Goal: Information Seeking & Learning: Learn about a topic

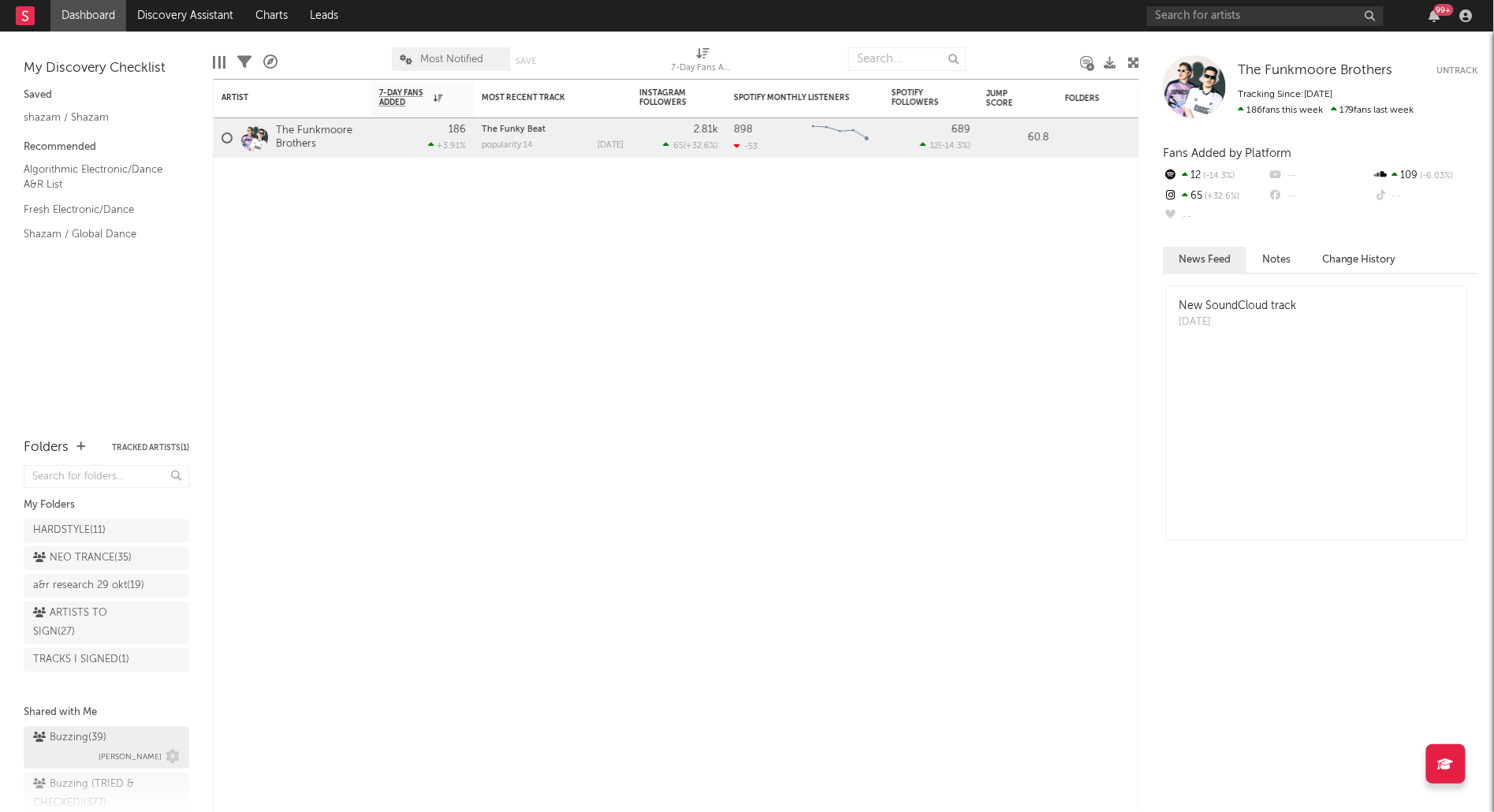
click at [103, 734] on div "Buzzing ( 39 )" at bounding box center [69, 738] width 73 height 19
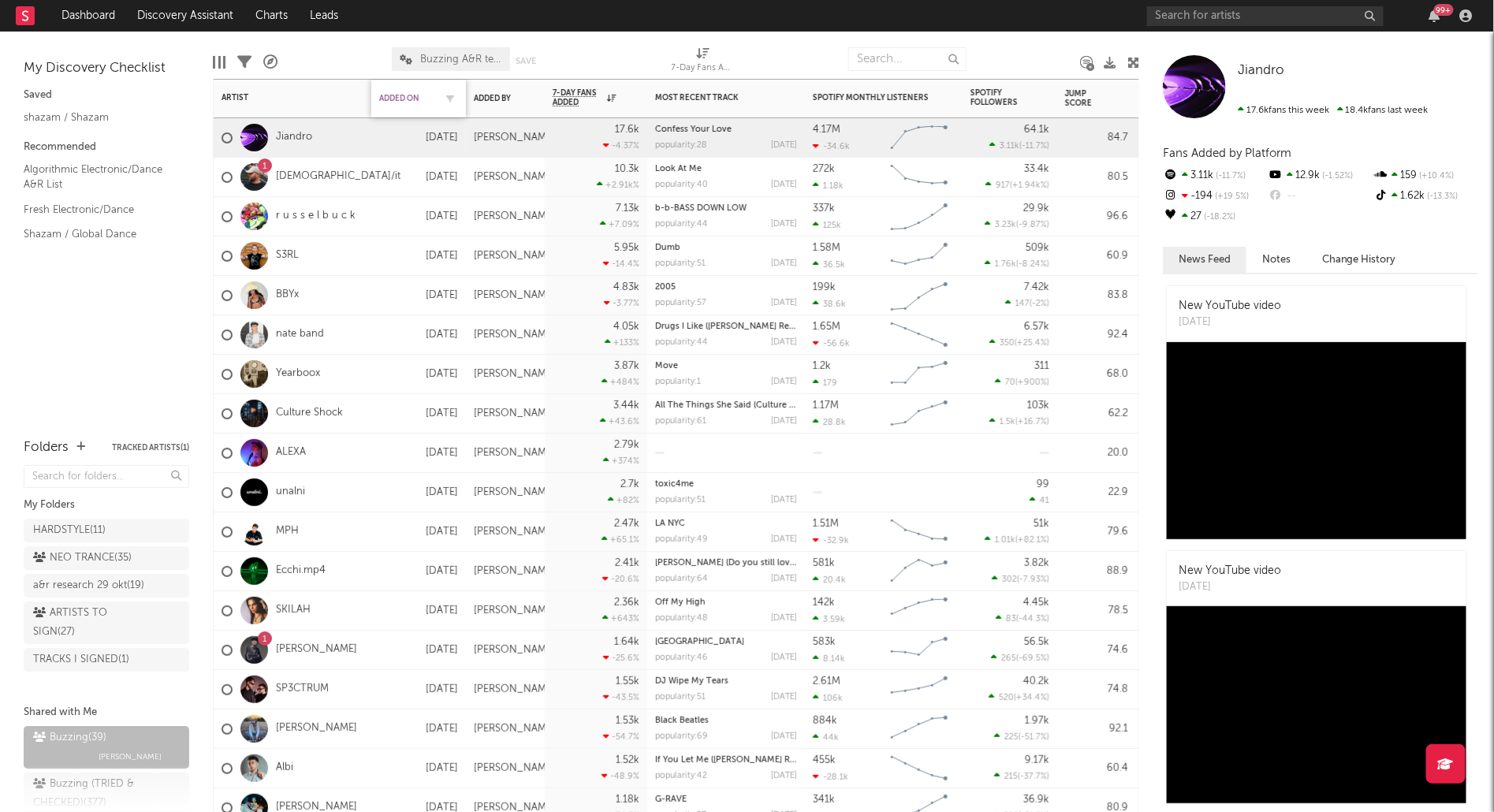
click at [410, 98] on div "Added On" at bounding box center [407, 99] width 55 height 10
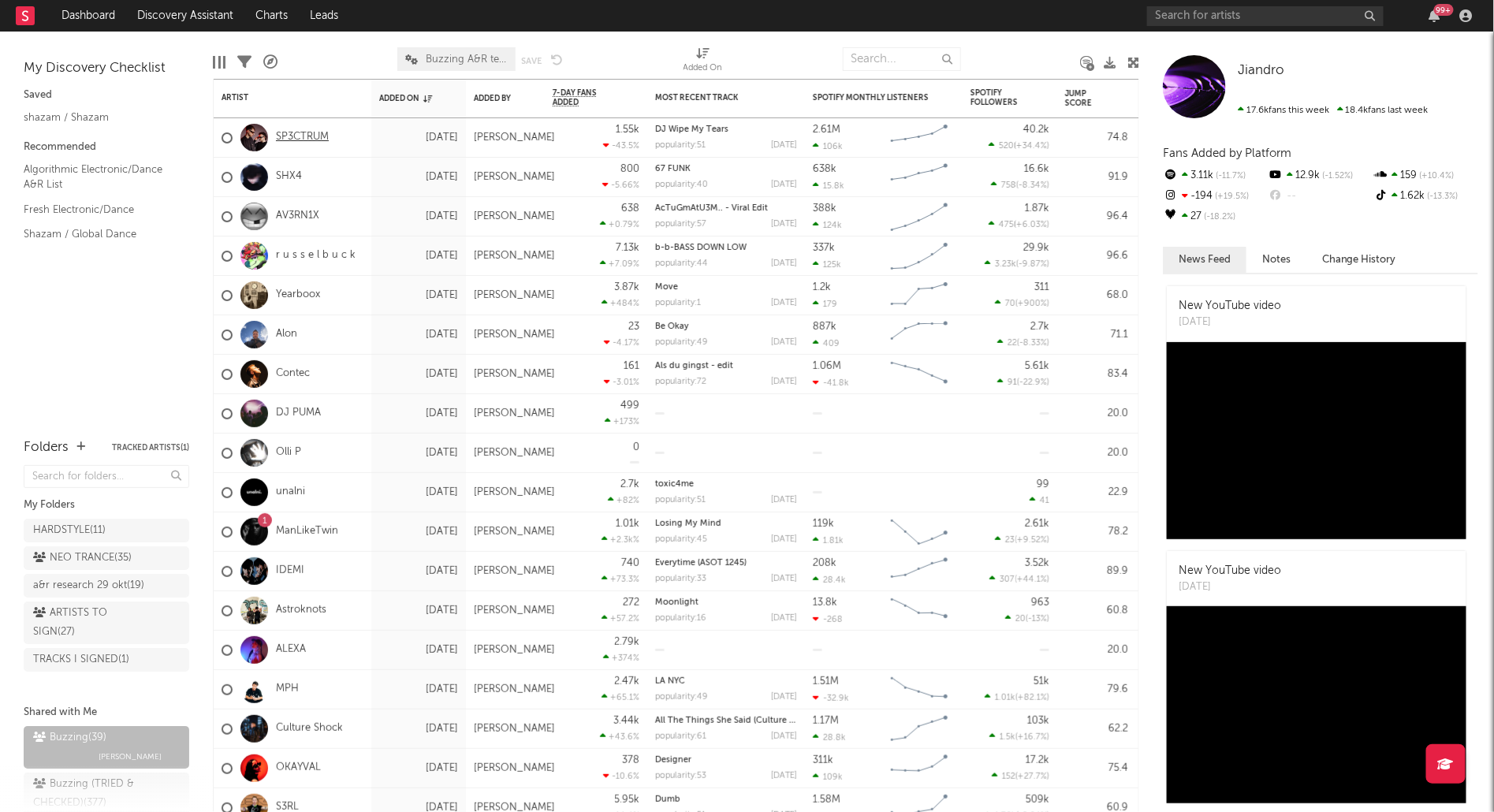
click at [302, 143] on link "SP3CTRUM" at bounding box center [302, 137] width 53 height 14
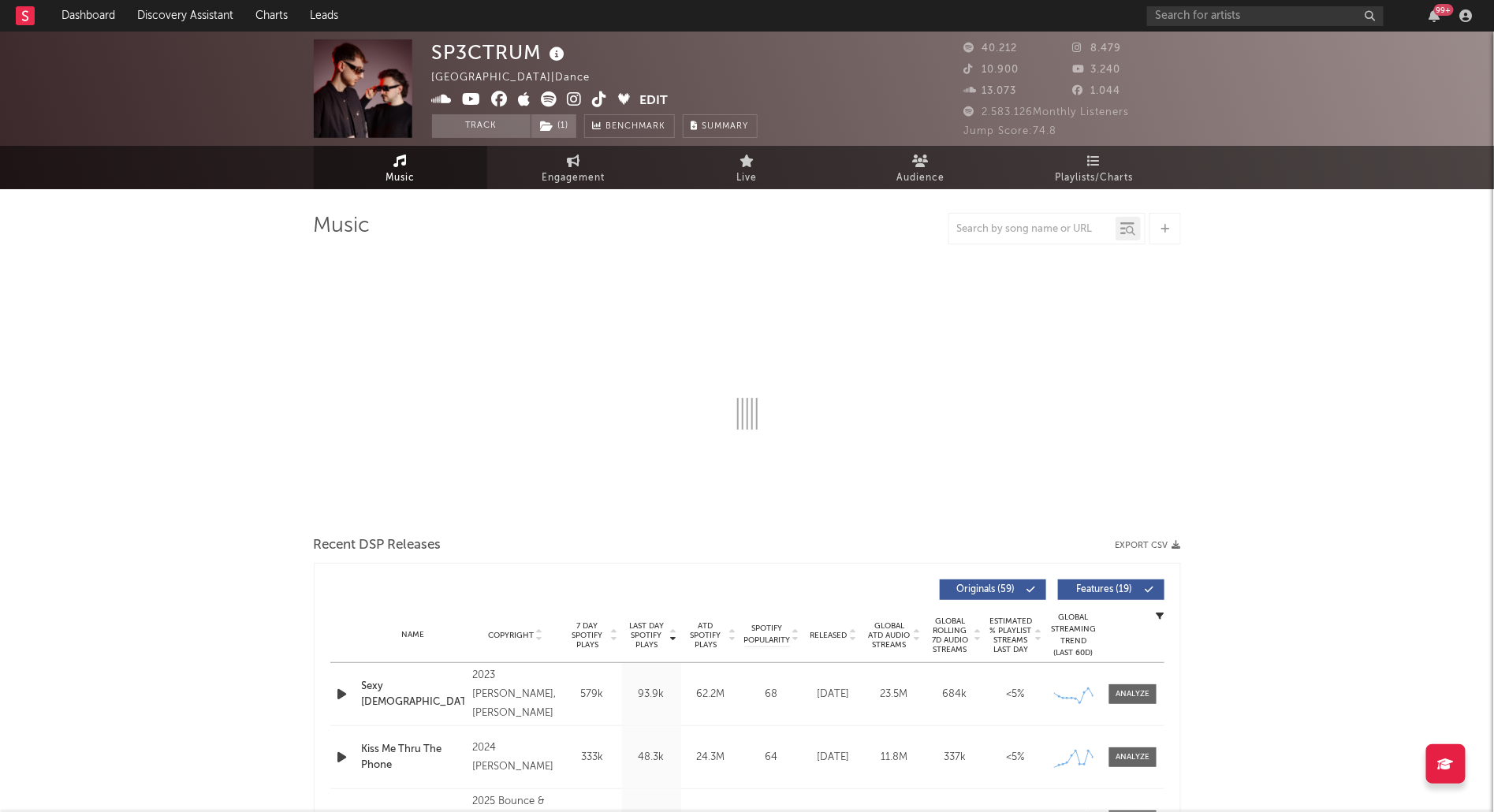
select select "6m"
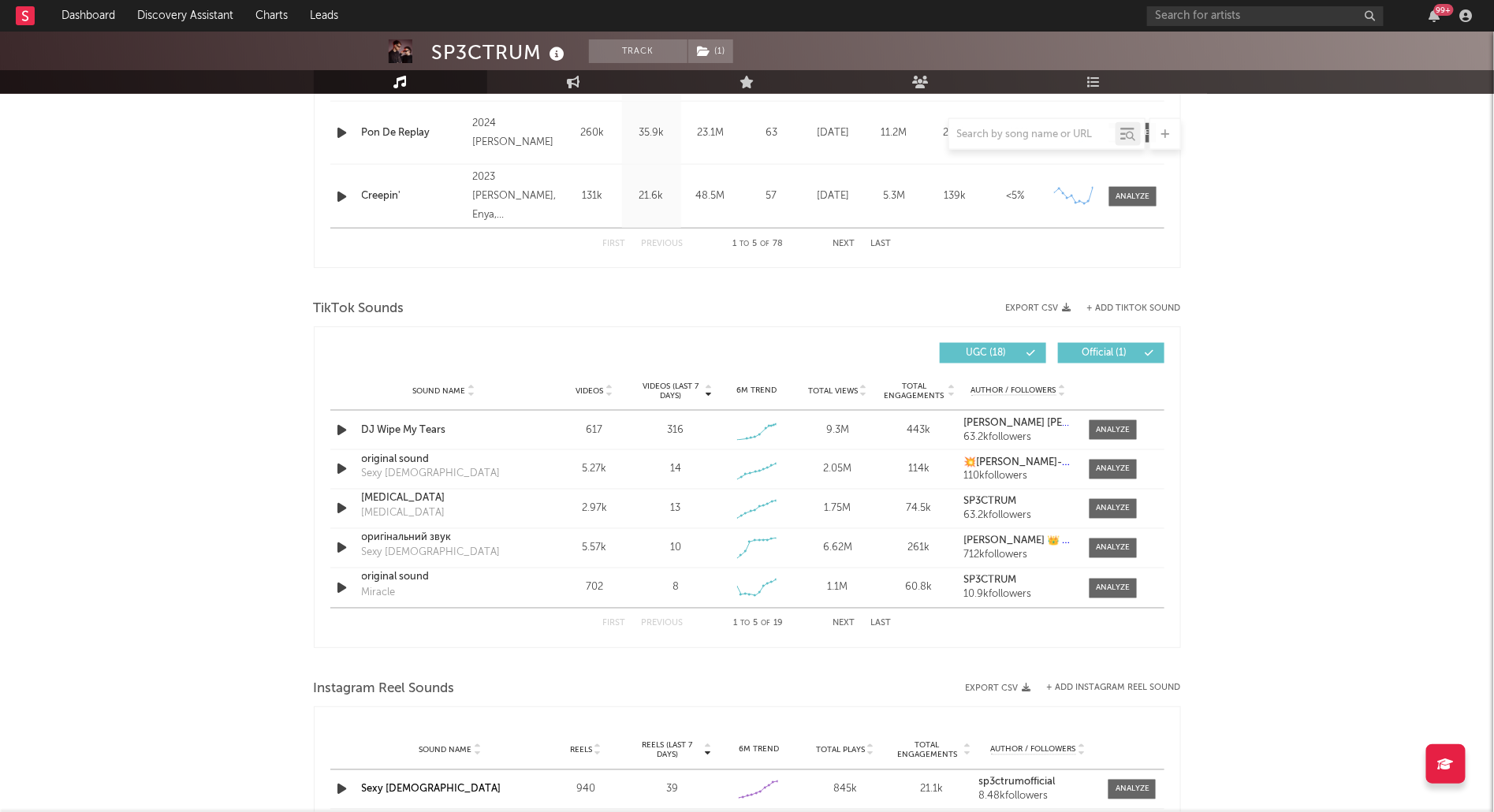
scroll to position [877, 0]
click at [1099, 426] on div at bounding box center [1113, 427] width 34 height 12
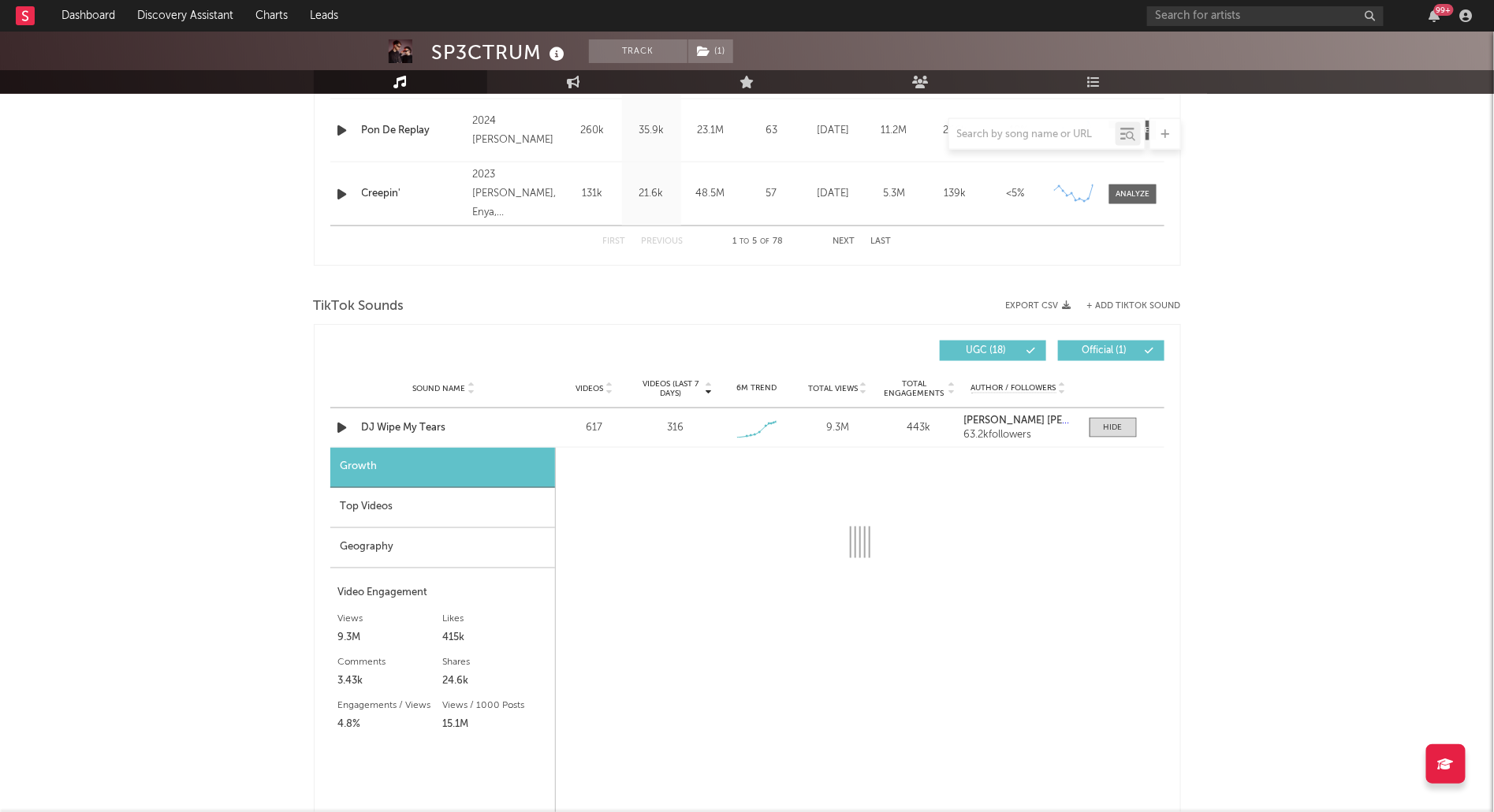
select select "1w"
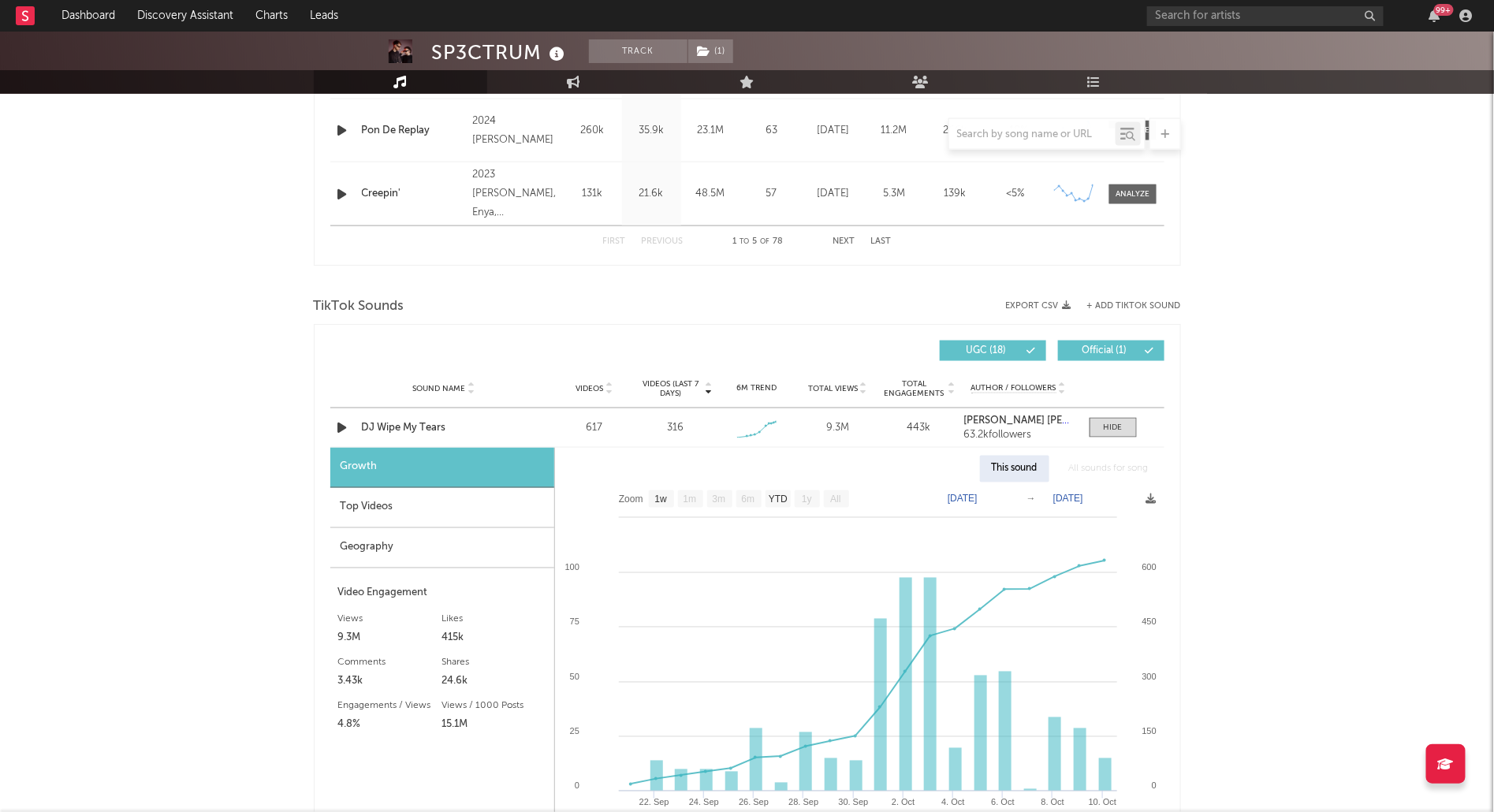
click at [407, 514] on div "Top Videos" at bounding box center [442, 508] width 224 height 40
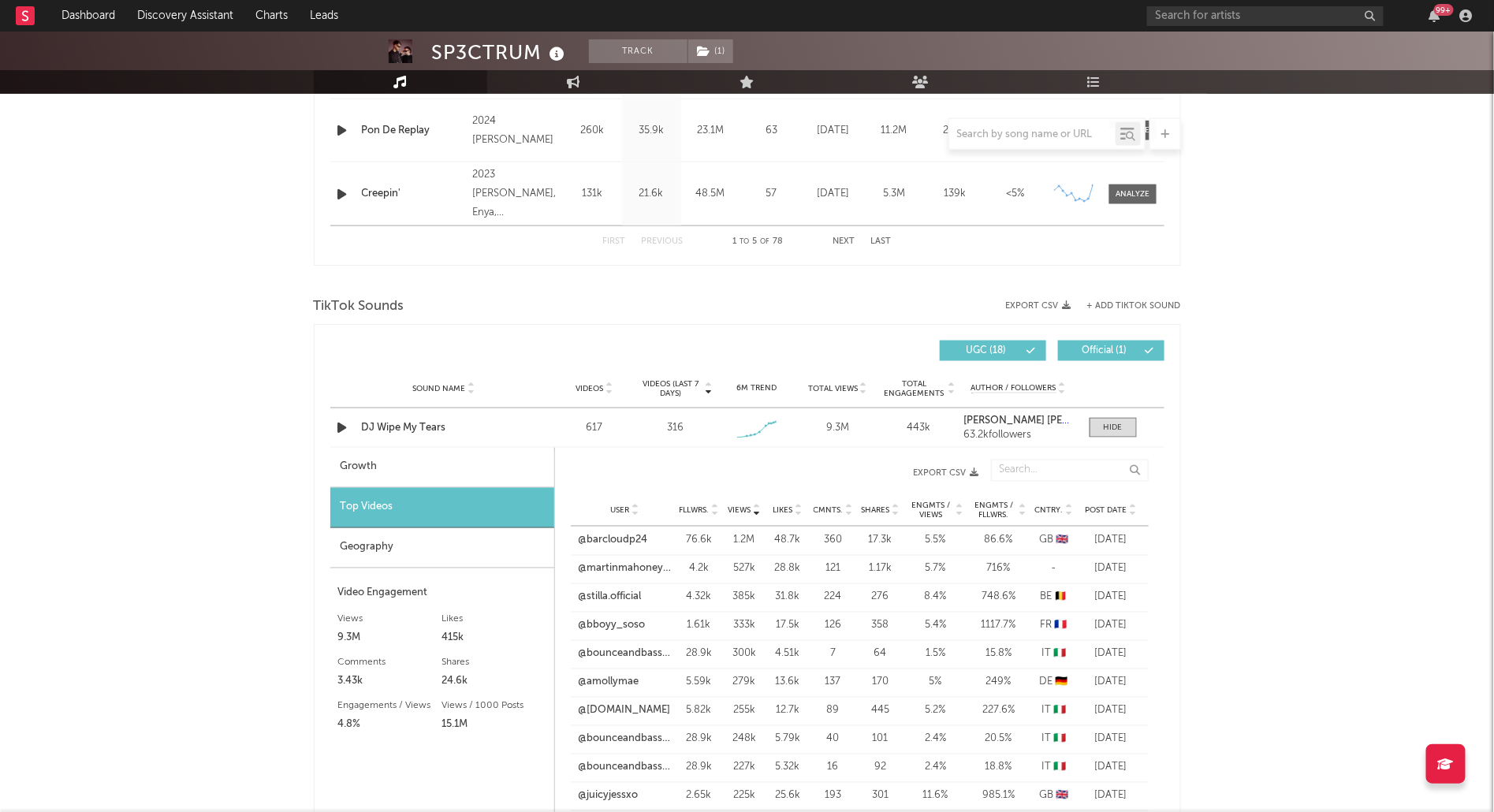
click at [436, 460] on div "Growth" at bounding box center [442, 468] width 224 height 40
select select "1w"
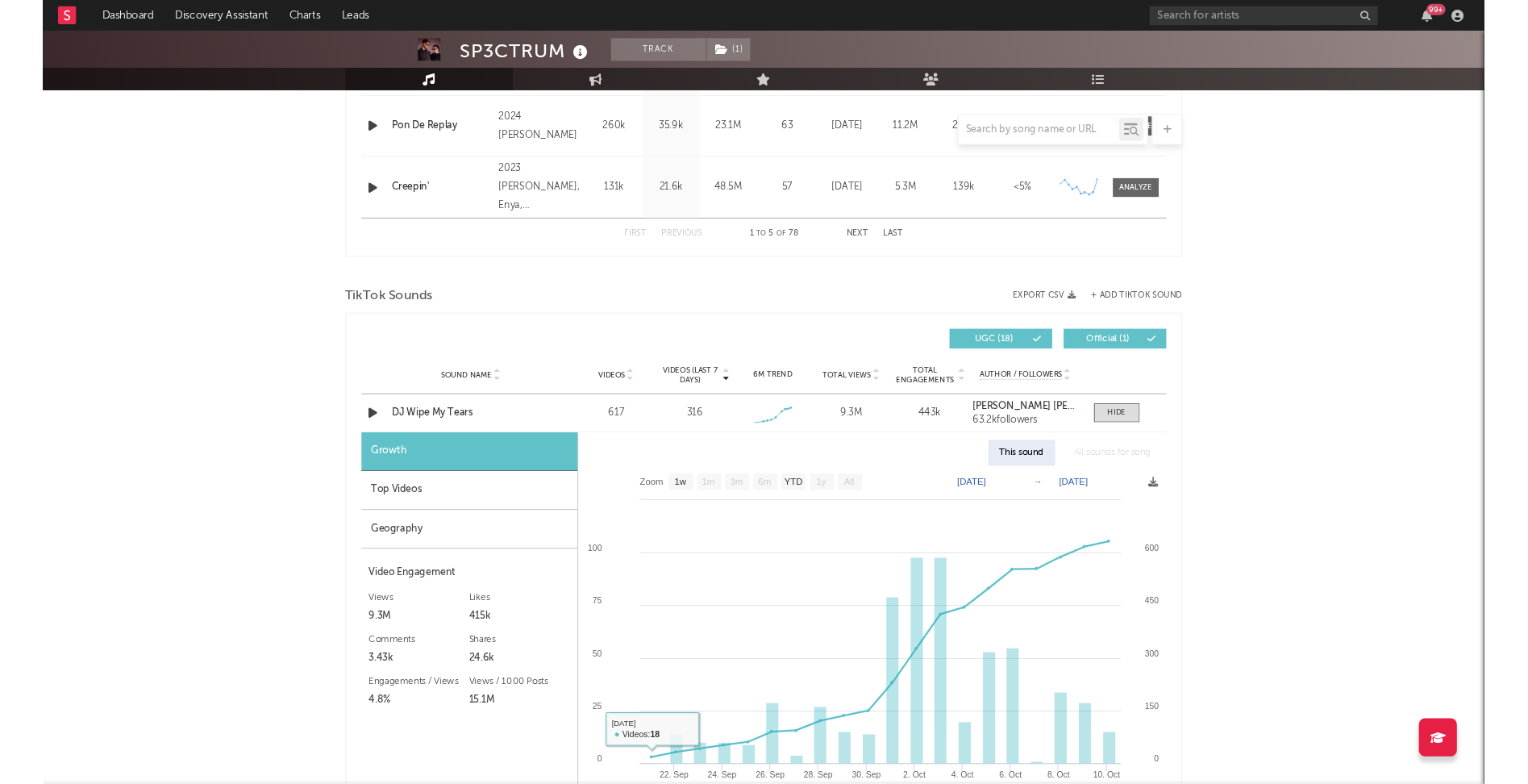
scroll to position [0, 0]
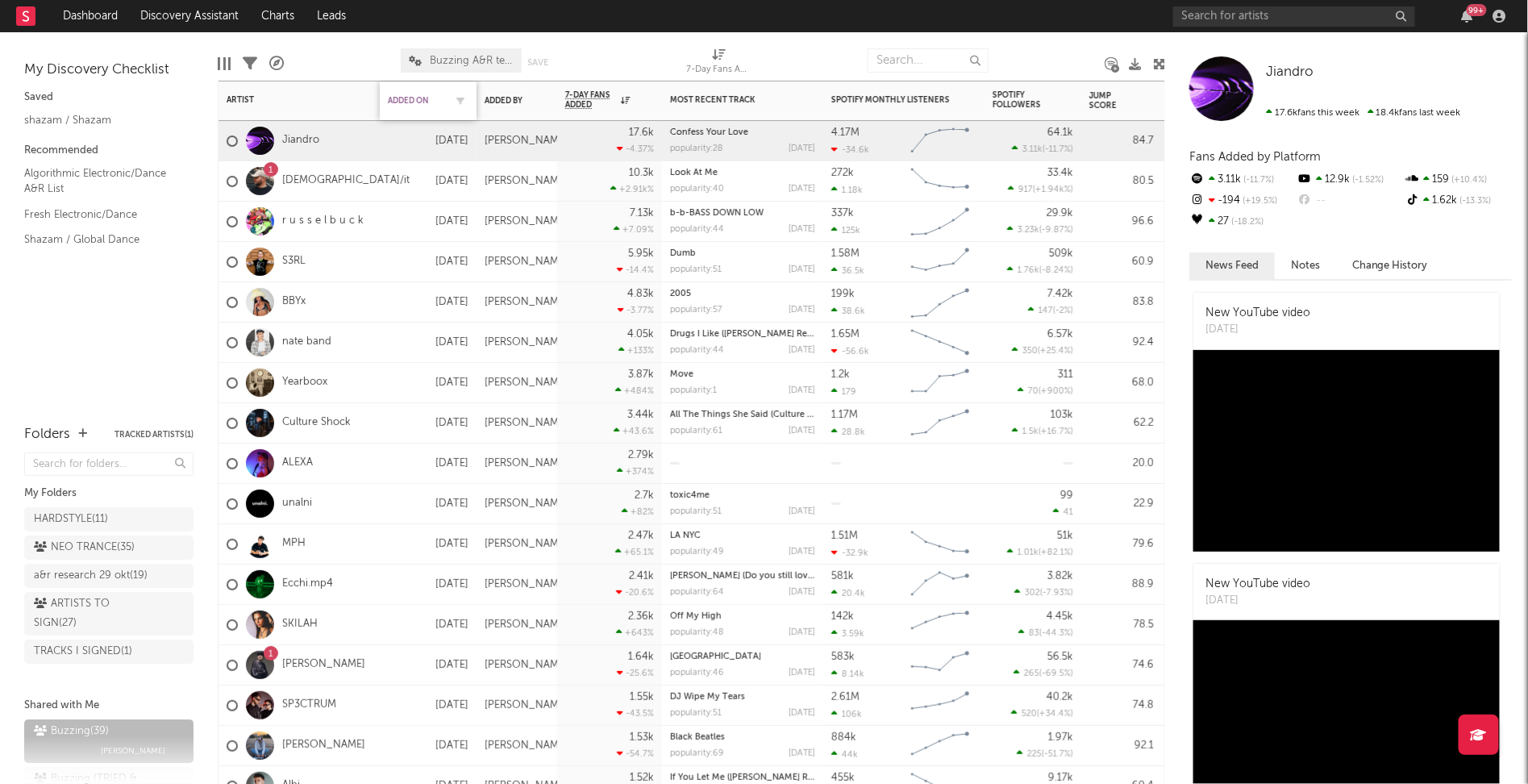
click at [412, 96] on div "Added On" at bounding box center [416, 101] width 57 height 10
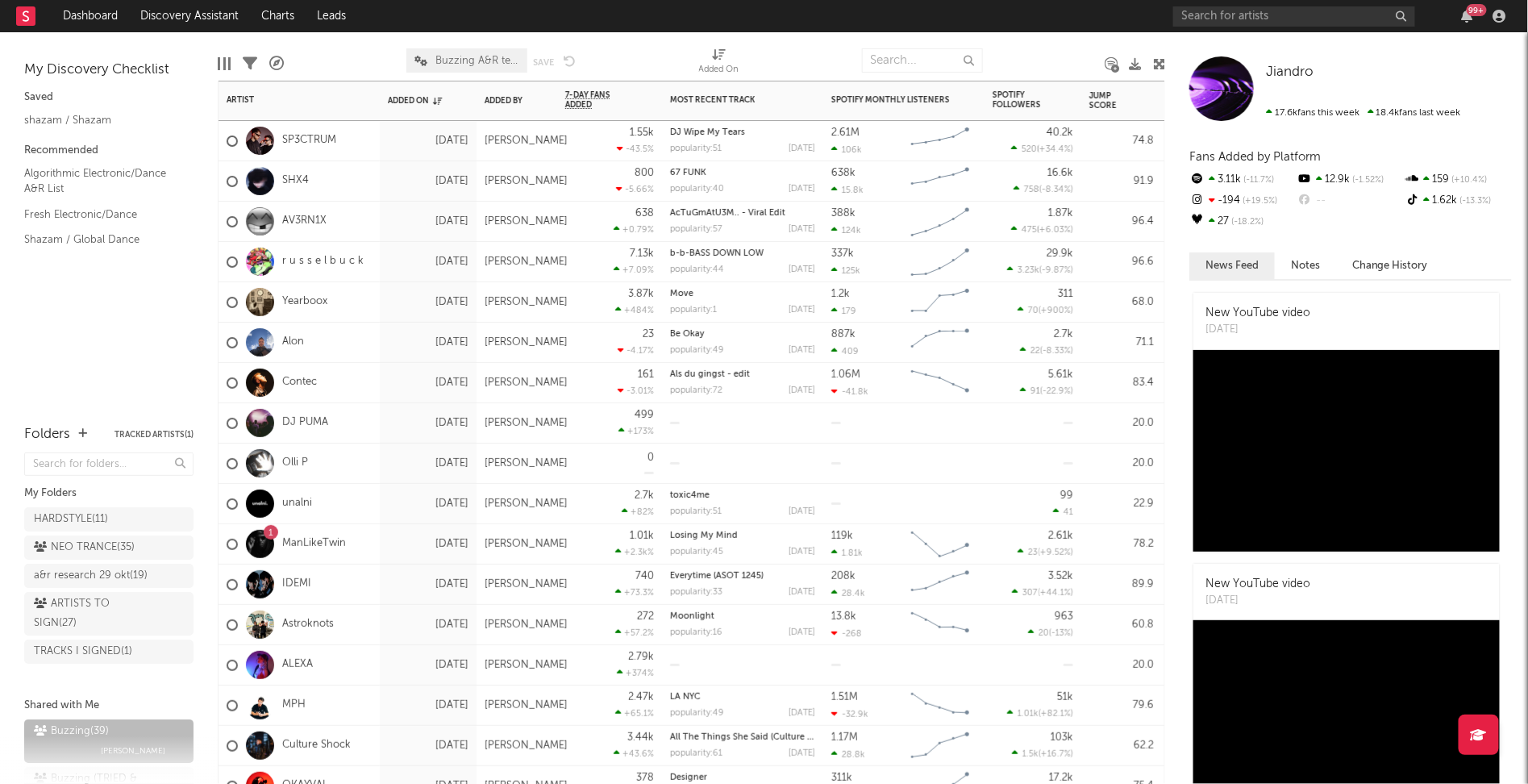
click at [297, 173] on div "SHX4" at bounding box center [267, 181] width 82 height 47
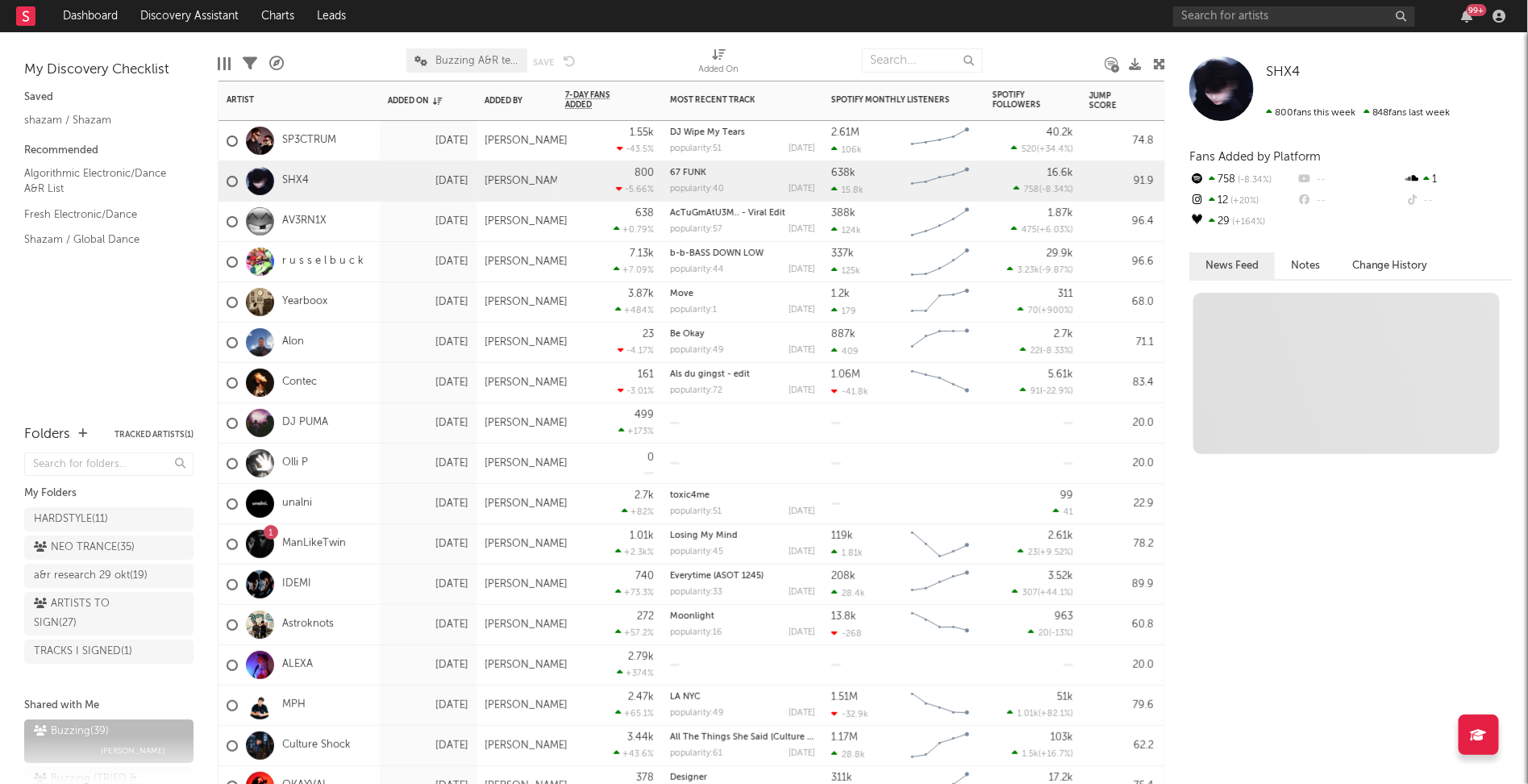
click at [297, 173] on div "SHX4" at bounding box center [267, 181] width 82 height 47
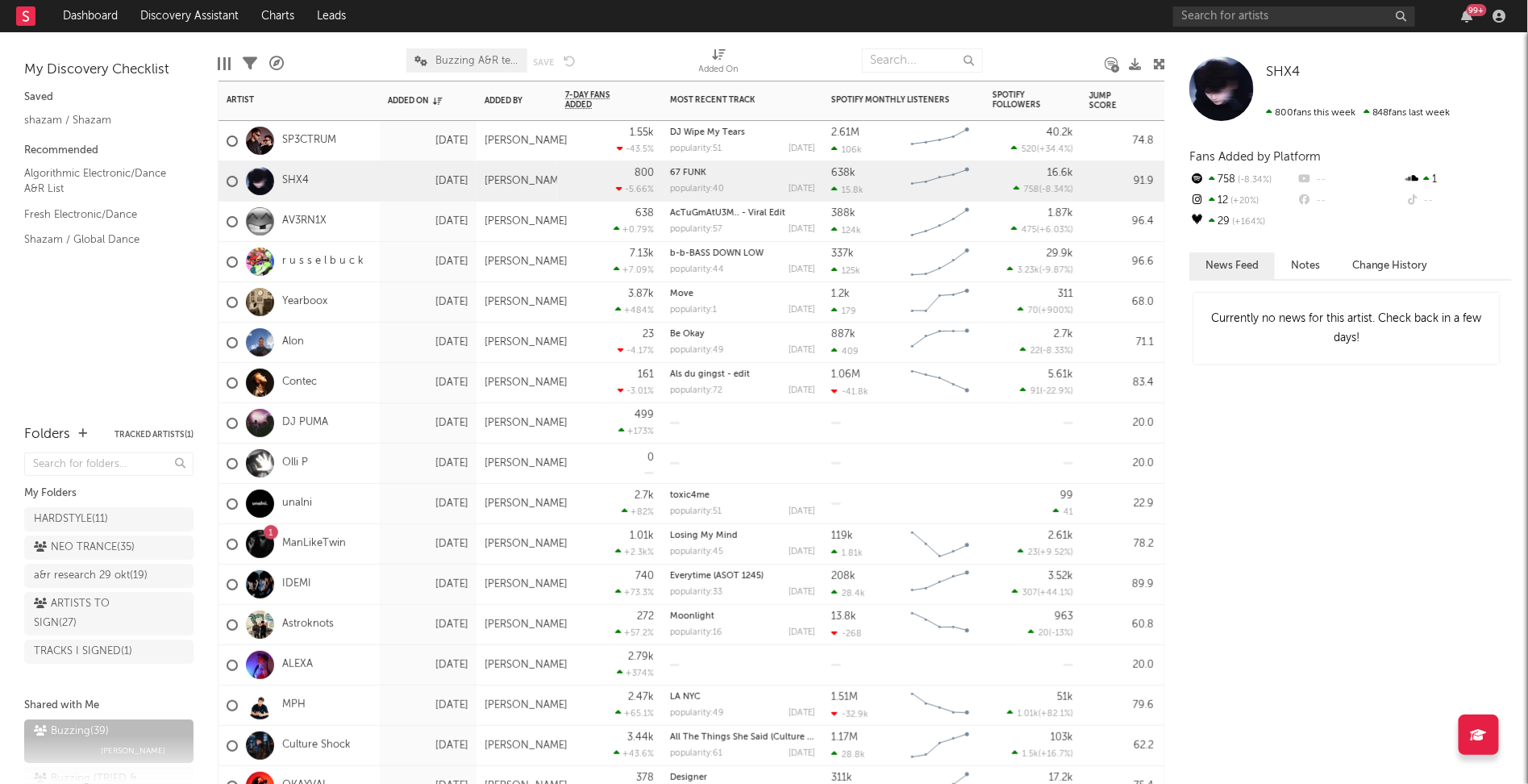
click at [281, 180] on div at bounding box center [260, 181] width 44 height 28
click at [291, 180] on link "SHX4" at bounding box center [295, 180] width 26 height 14
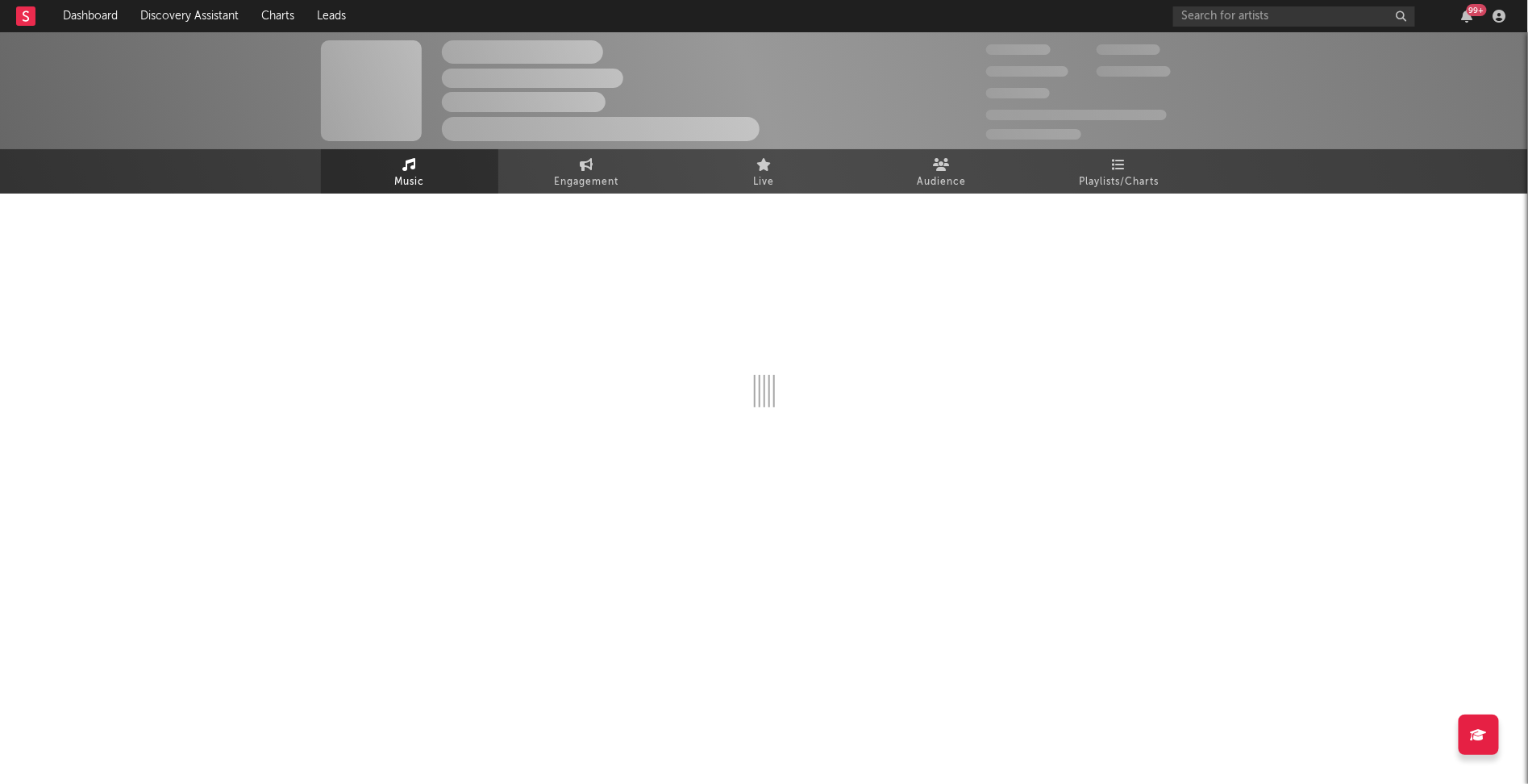
select select "6m"
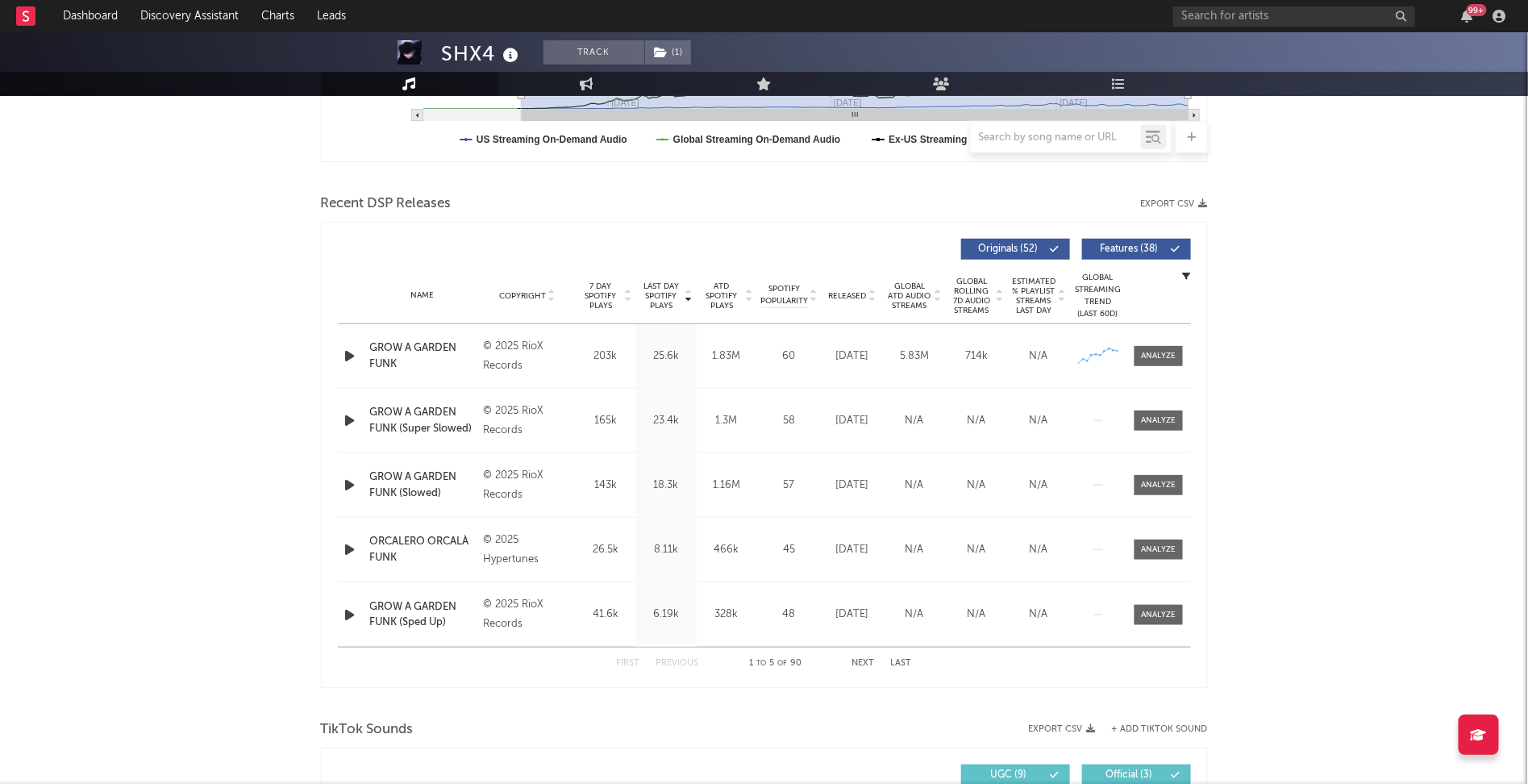
scroll to position [479, 0]
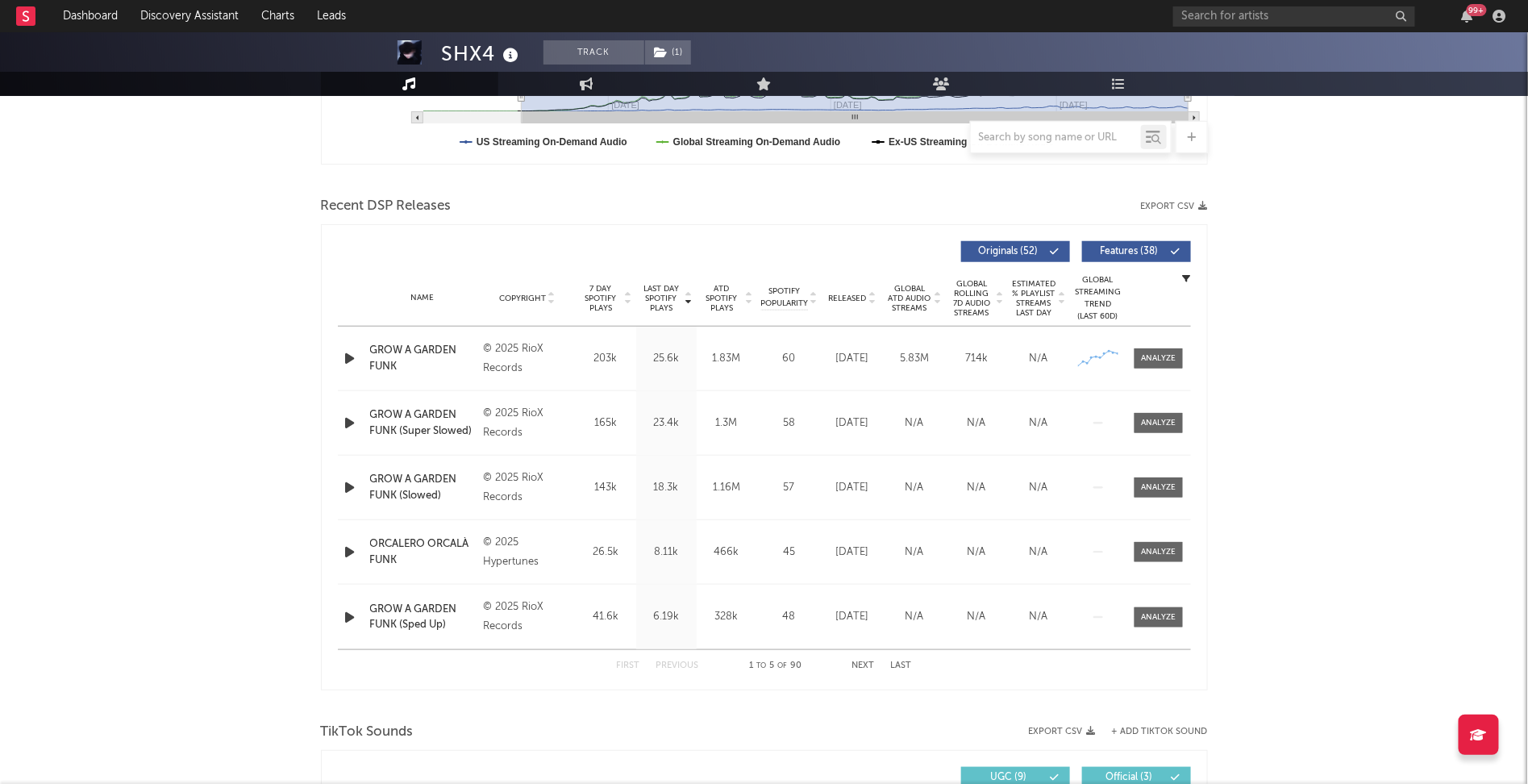
click at [353, 355] on icon "button" at bounding box center [350, 358] width 17 height 21
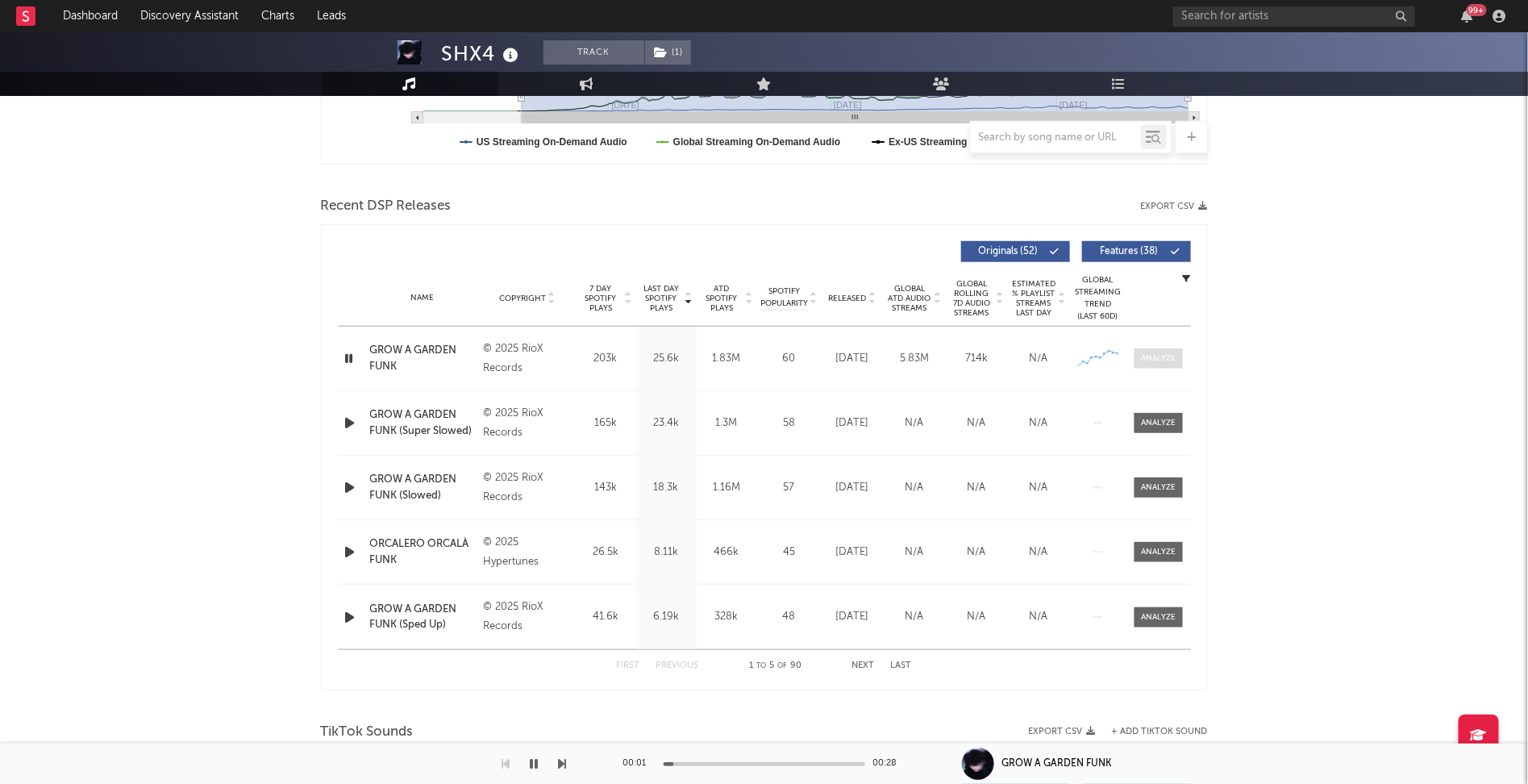
click at [1142, 354] on div at bounding box center [1158, 358] width 34 height 12
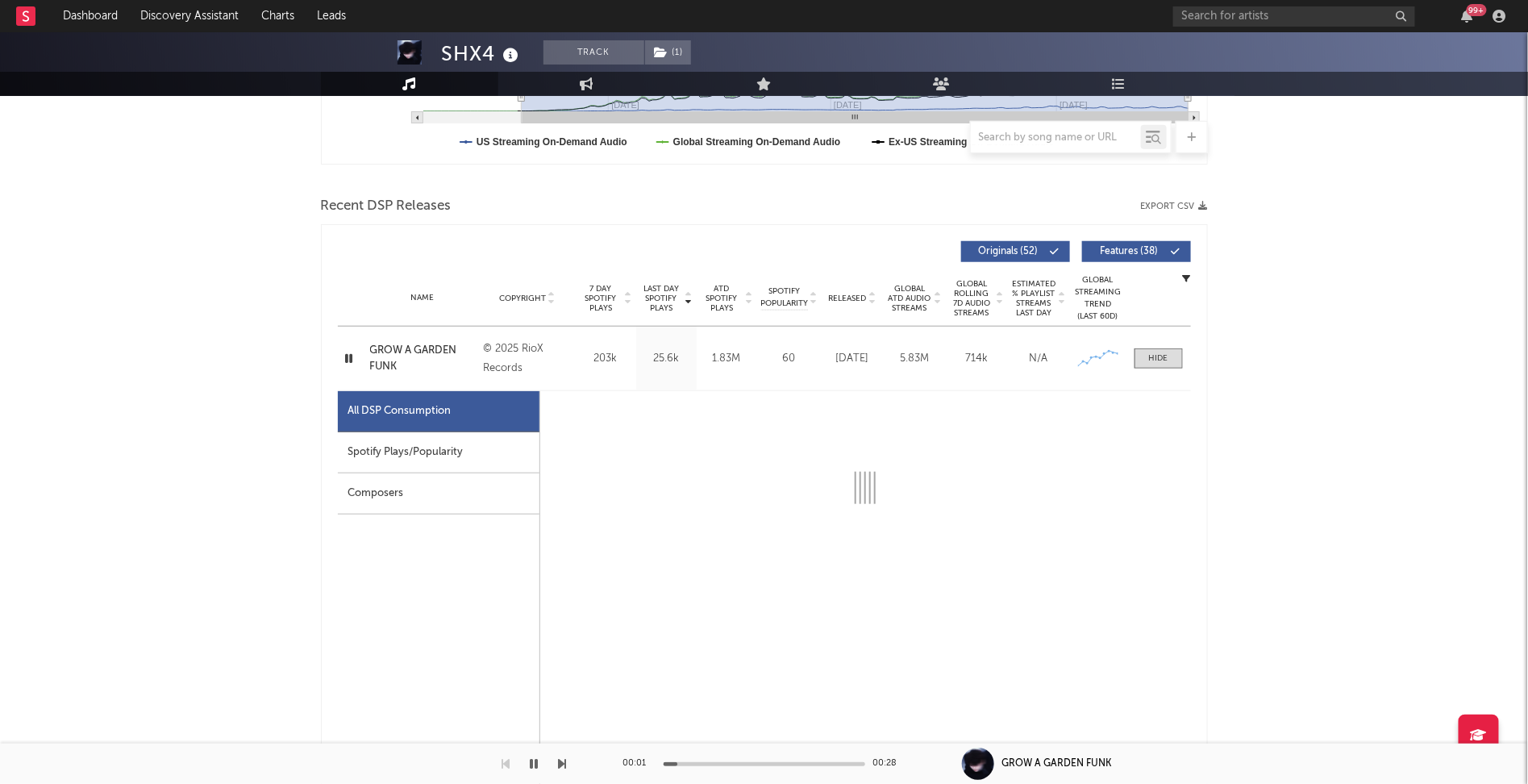
click at [474, 444] on div "Spotify Plays/Popularity" at bounding box center [439, 453] width 202 height 41
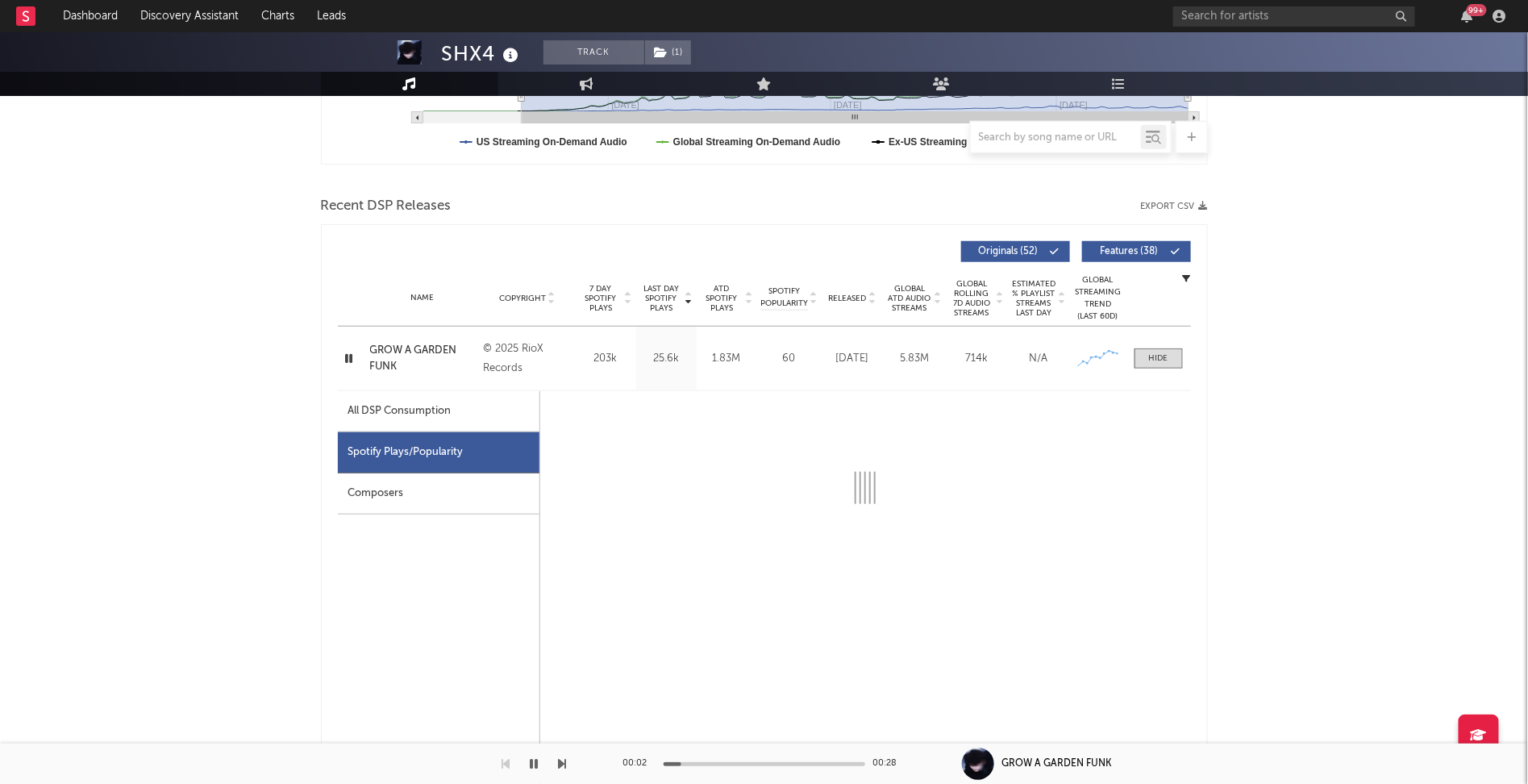
select select "1w"
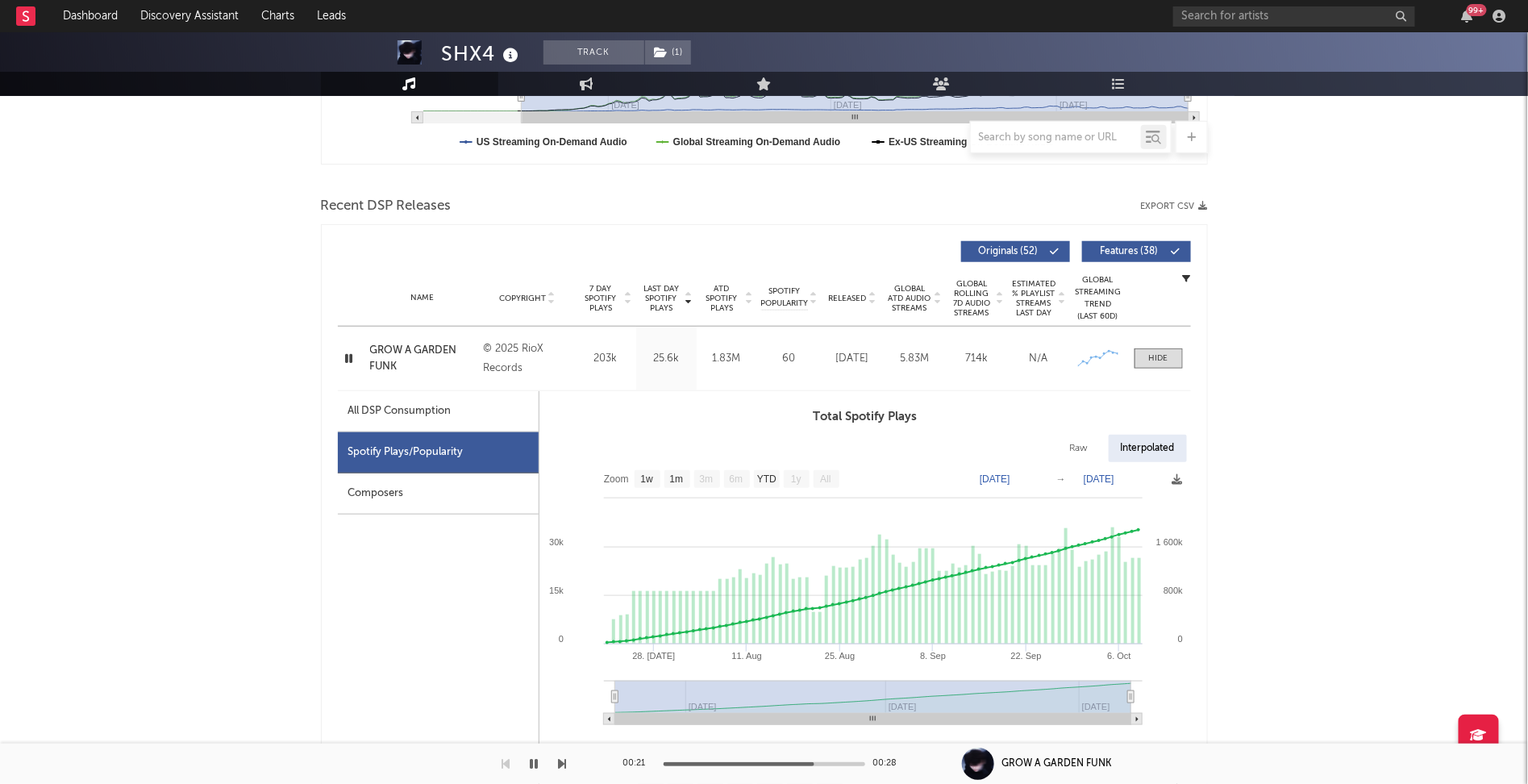
click at [350, 353] on icon "button" at bounding box center [349, 358] width 16 height 21
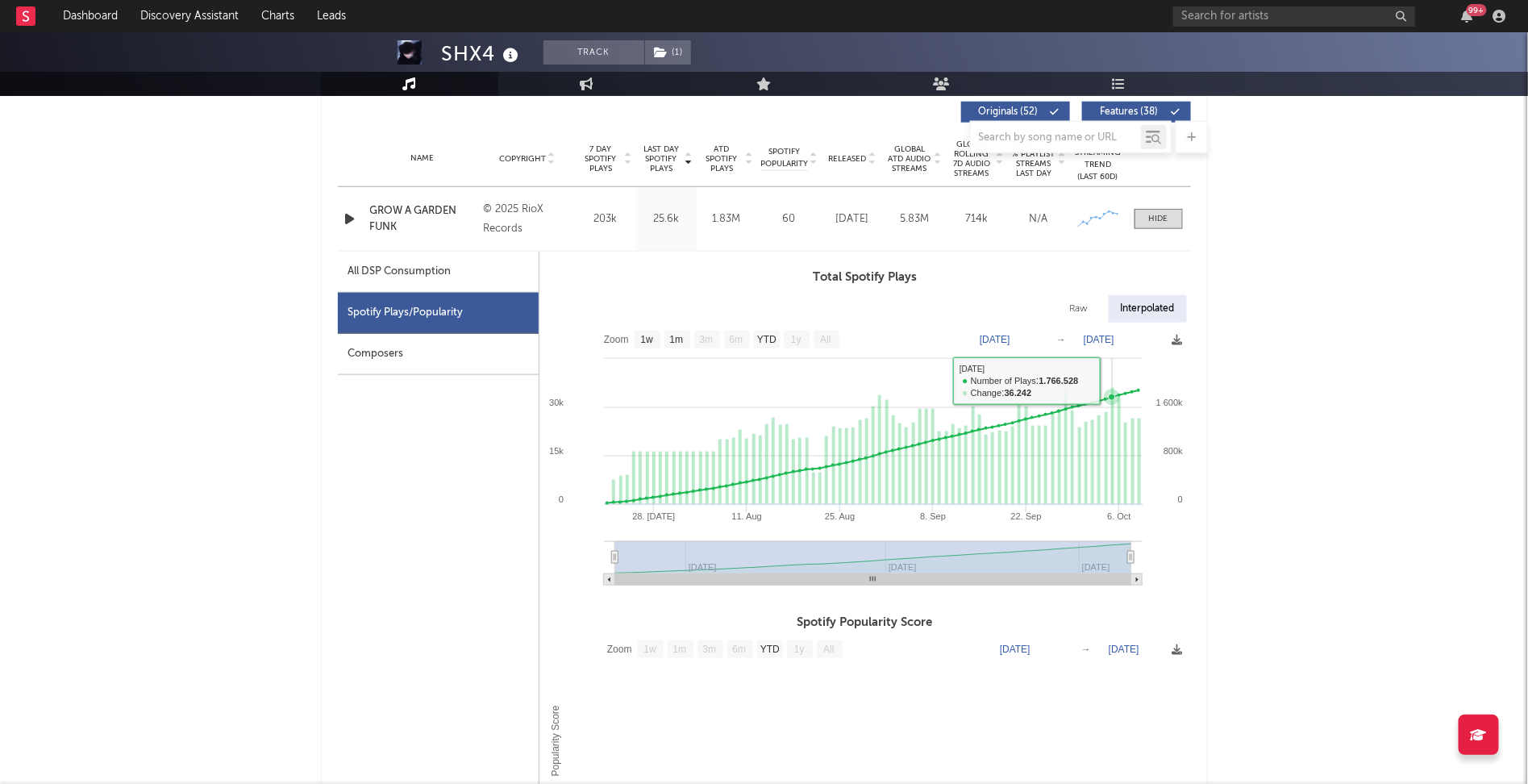
scroll to position [616, 0]
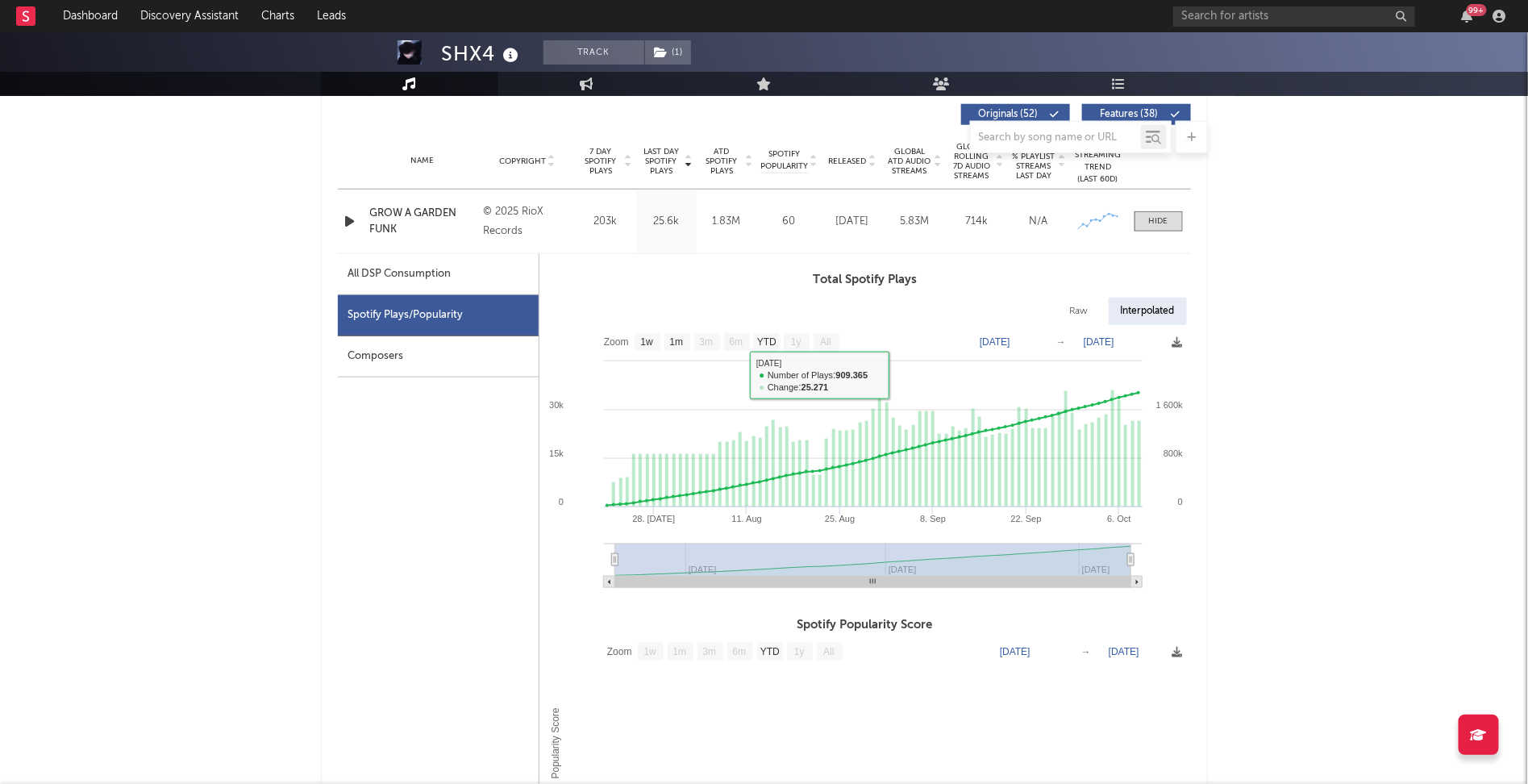
click at [472, 266] on div "All DSP Consumption" at bounding box center [438, 275] width 201 height 41
select select "1w"
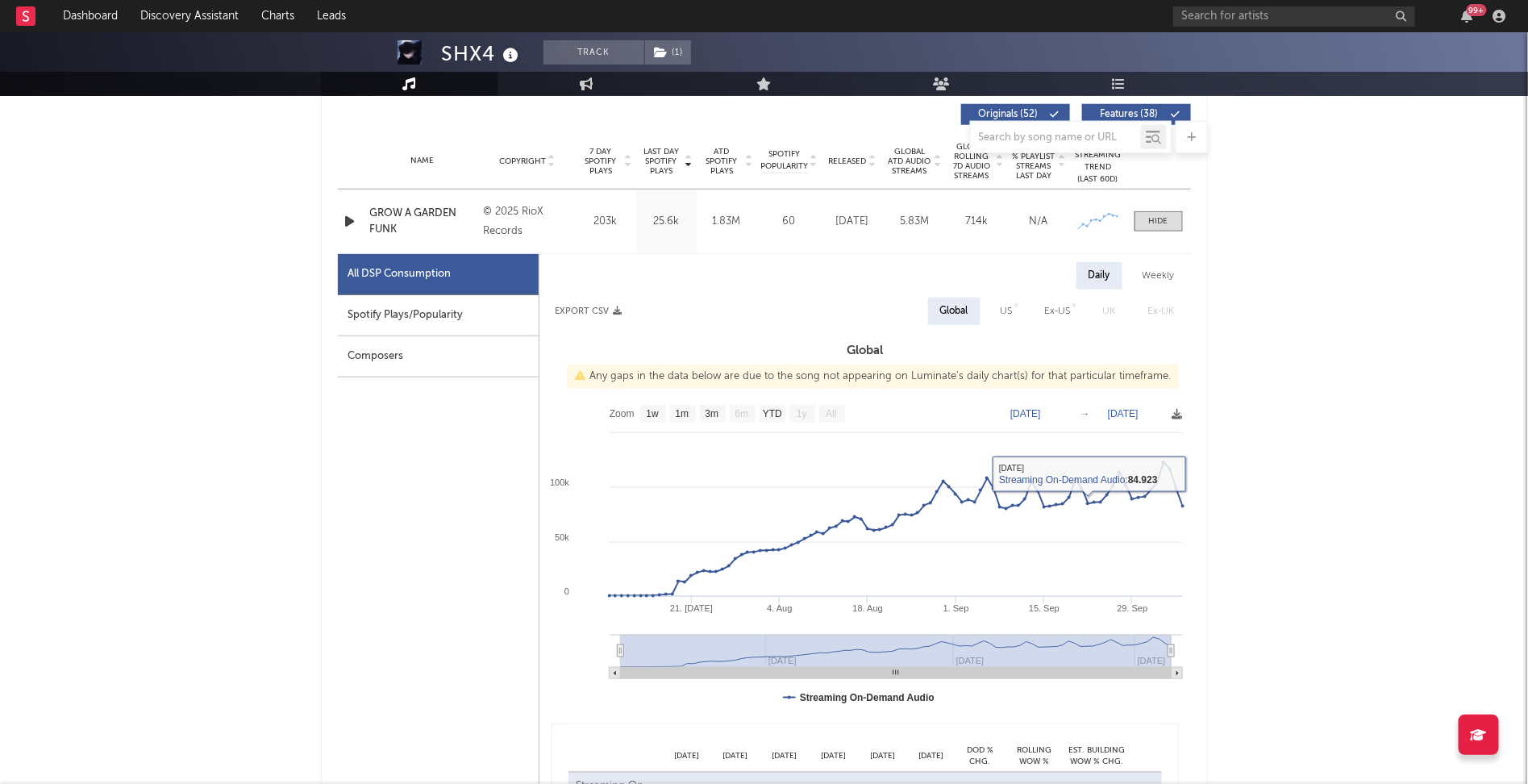
click at [461, 307] on div "Spotify Plays/Popularity" at bounding box center [438, 316] width 201 height 41
select select "1w"
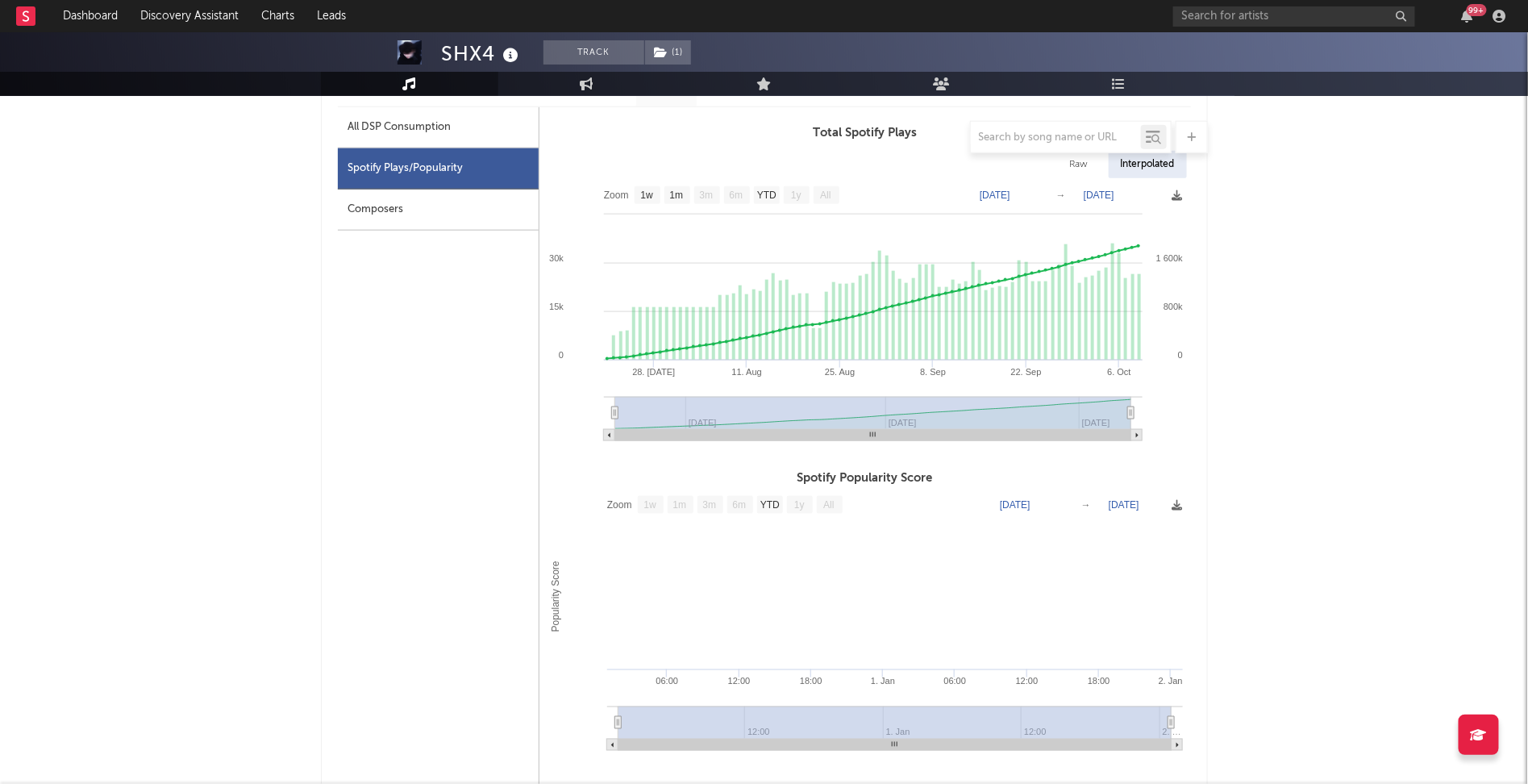
scroll to position [659, 0]
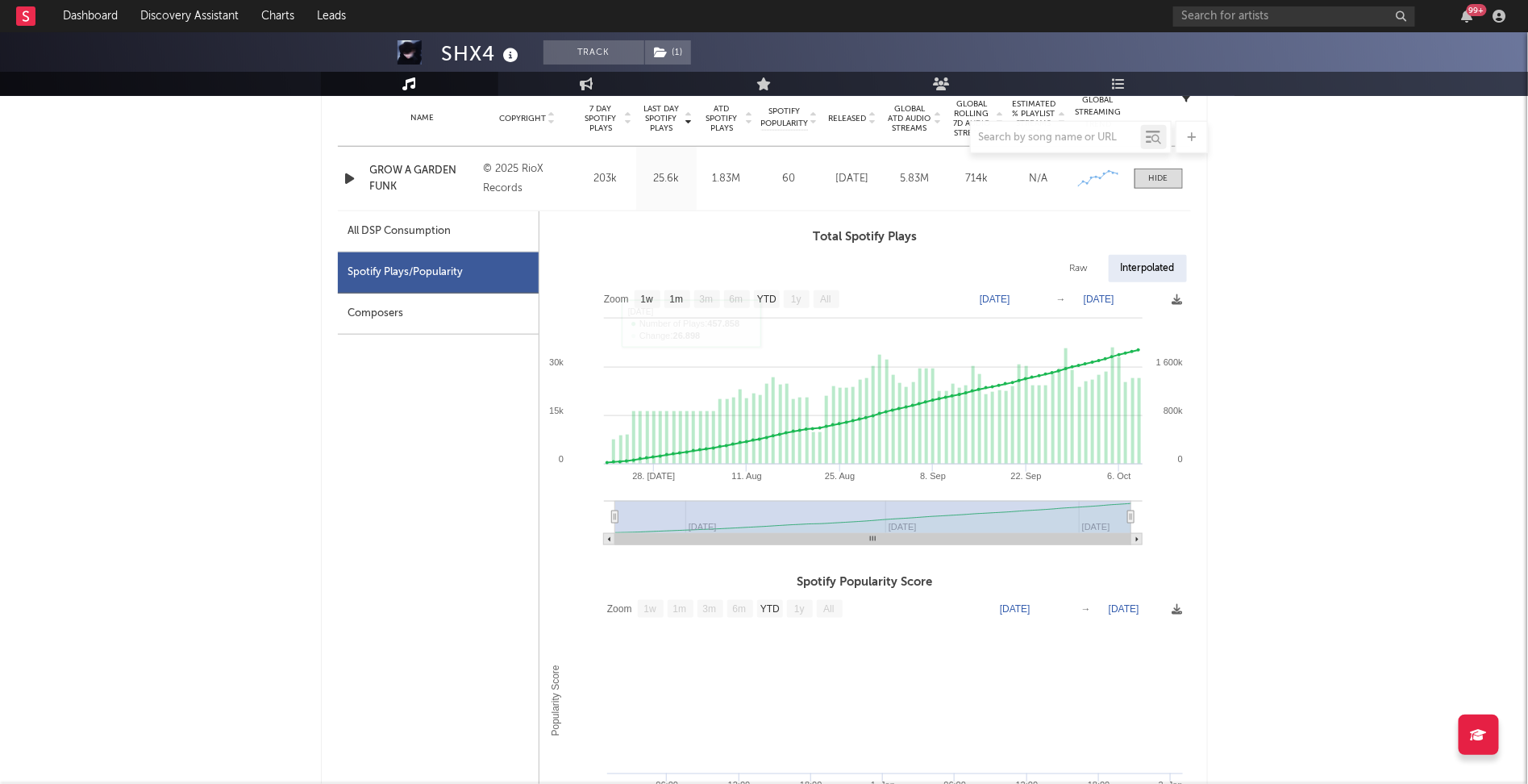
click at [422, 229] on div "All DSP Consumption" at bounding box center [400, 231] width 103 height 20
select select "1w"
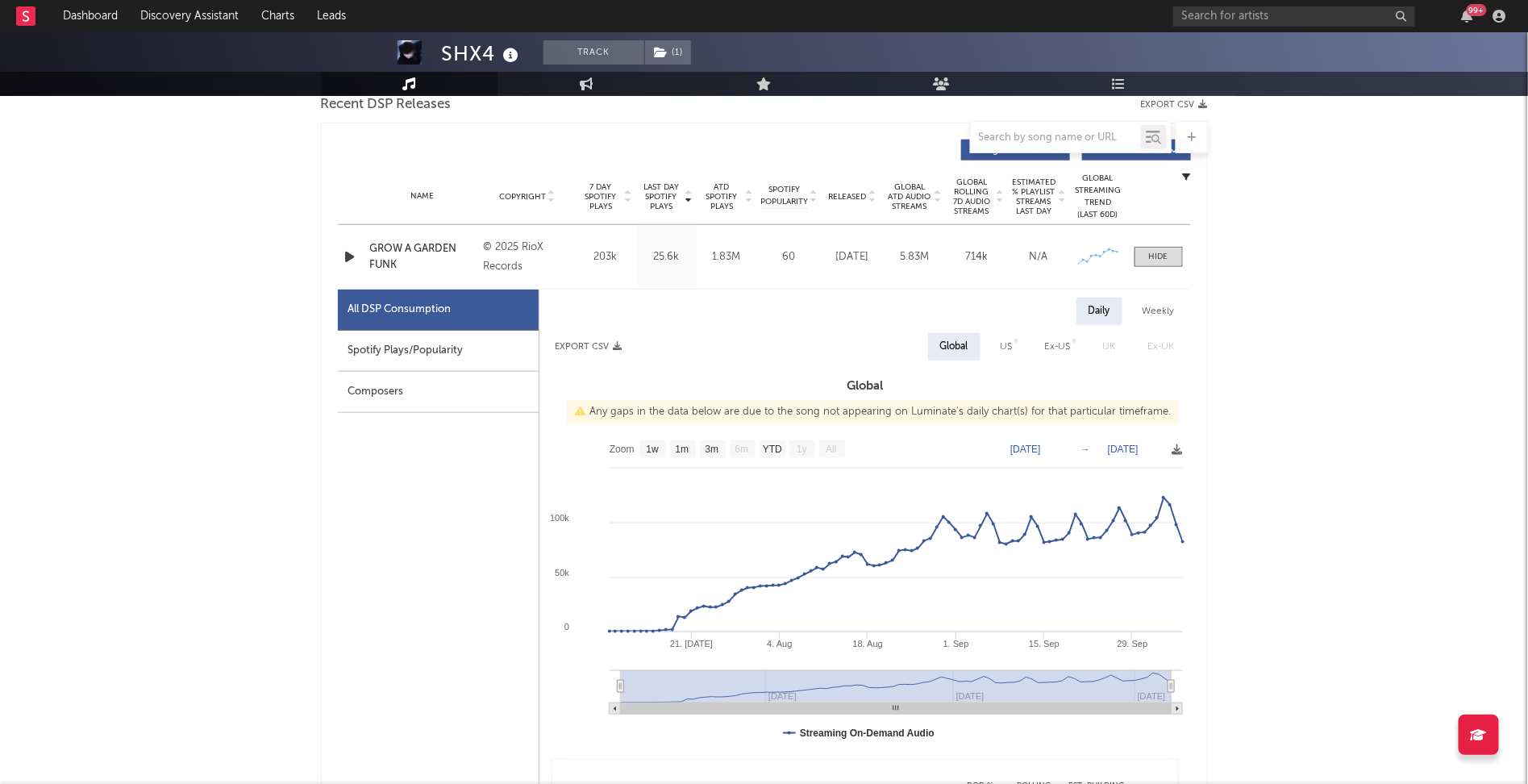
scroll to position [572, 0]
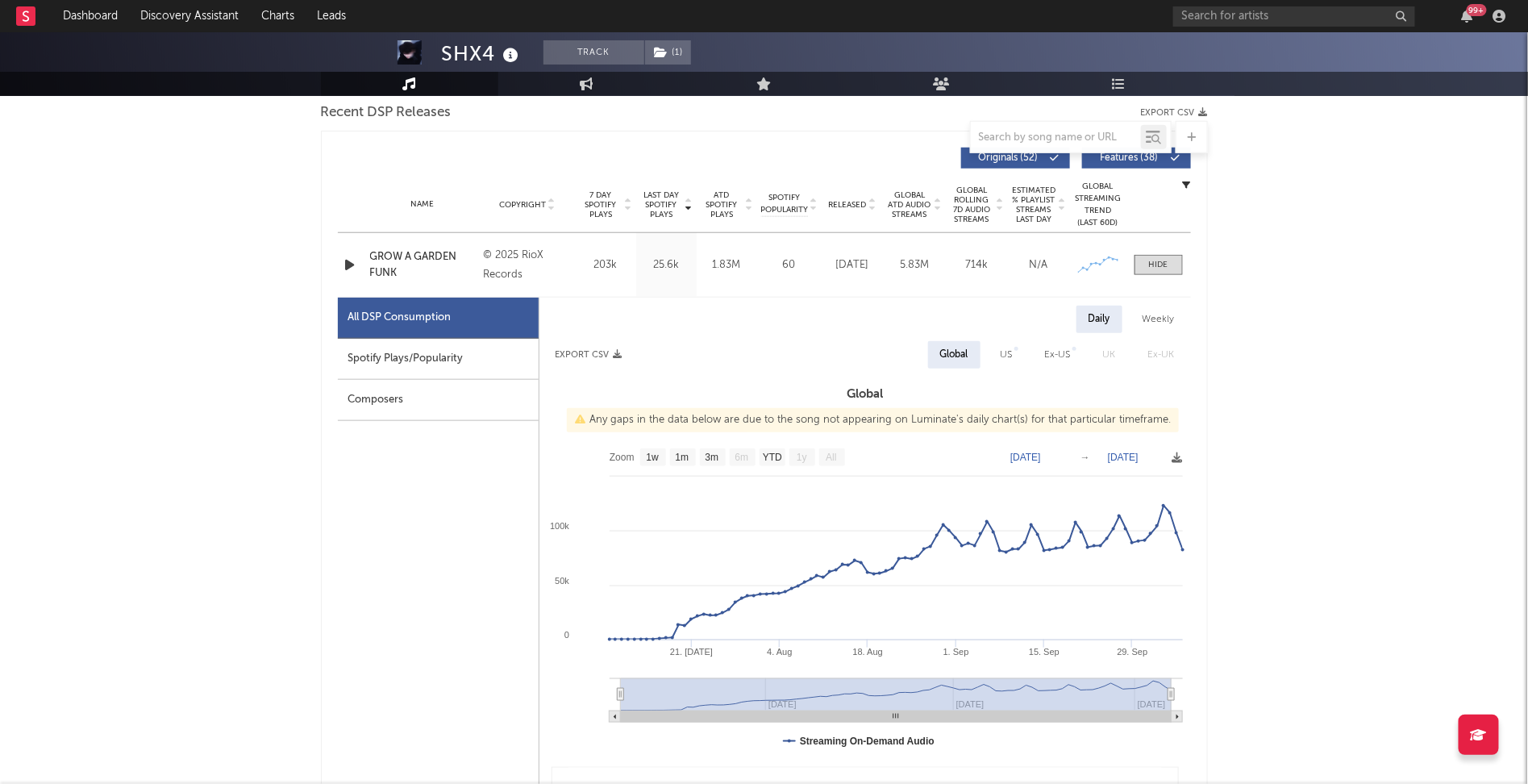
click at [594, 350] on button "Export CSV" at bounding box center [590, 355] width 67 height 10
click at [1077, 349] on div "Ex-US" at bounding box center [1058, 354] width 50 height 27
select select "1w"
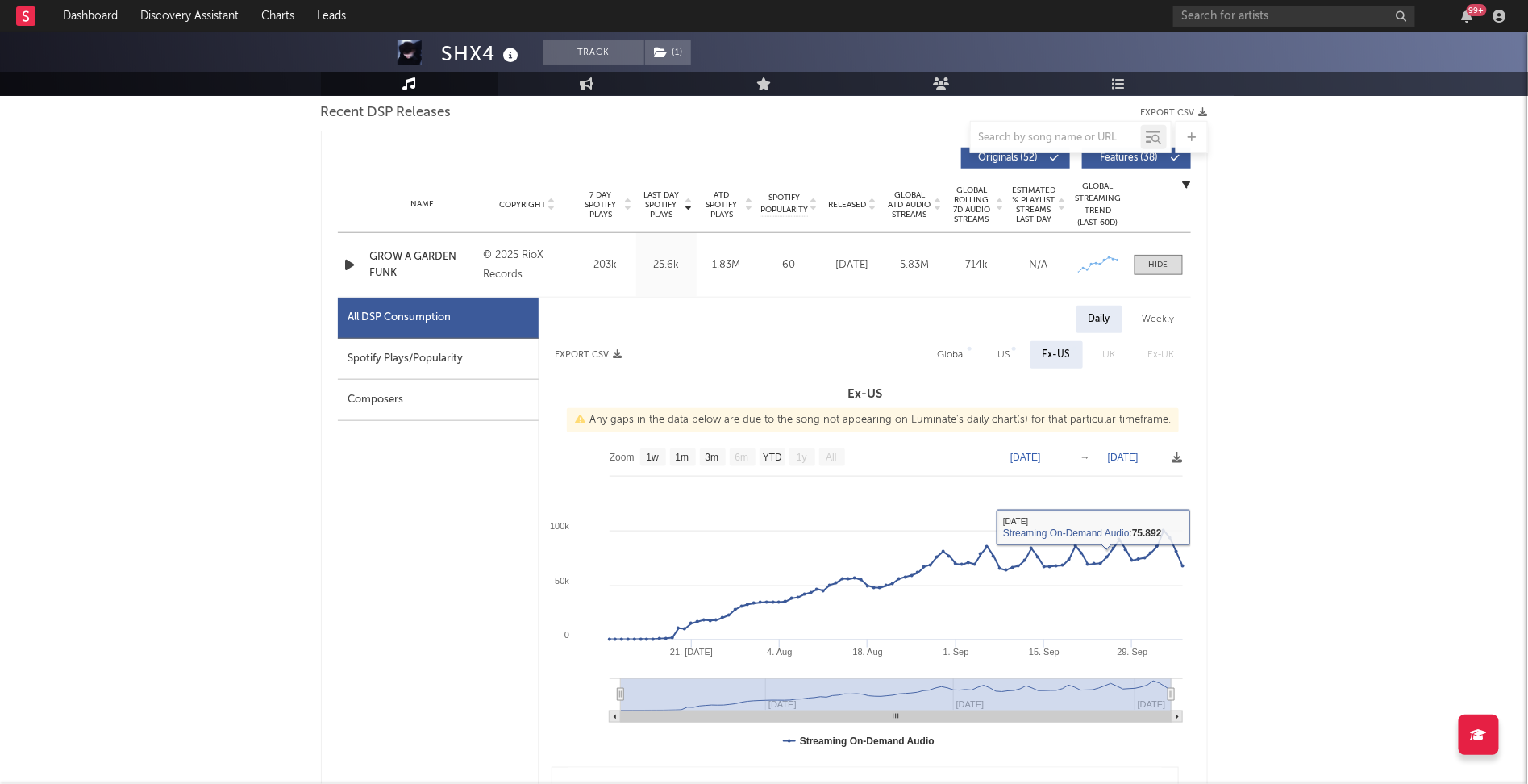
click at [994, 358] on div "US" at bounding box center [1005, 354] width 36 height 27
select select "1w"
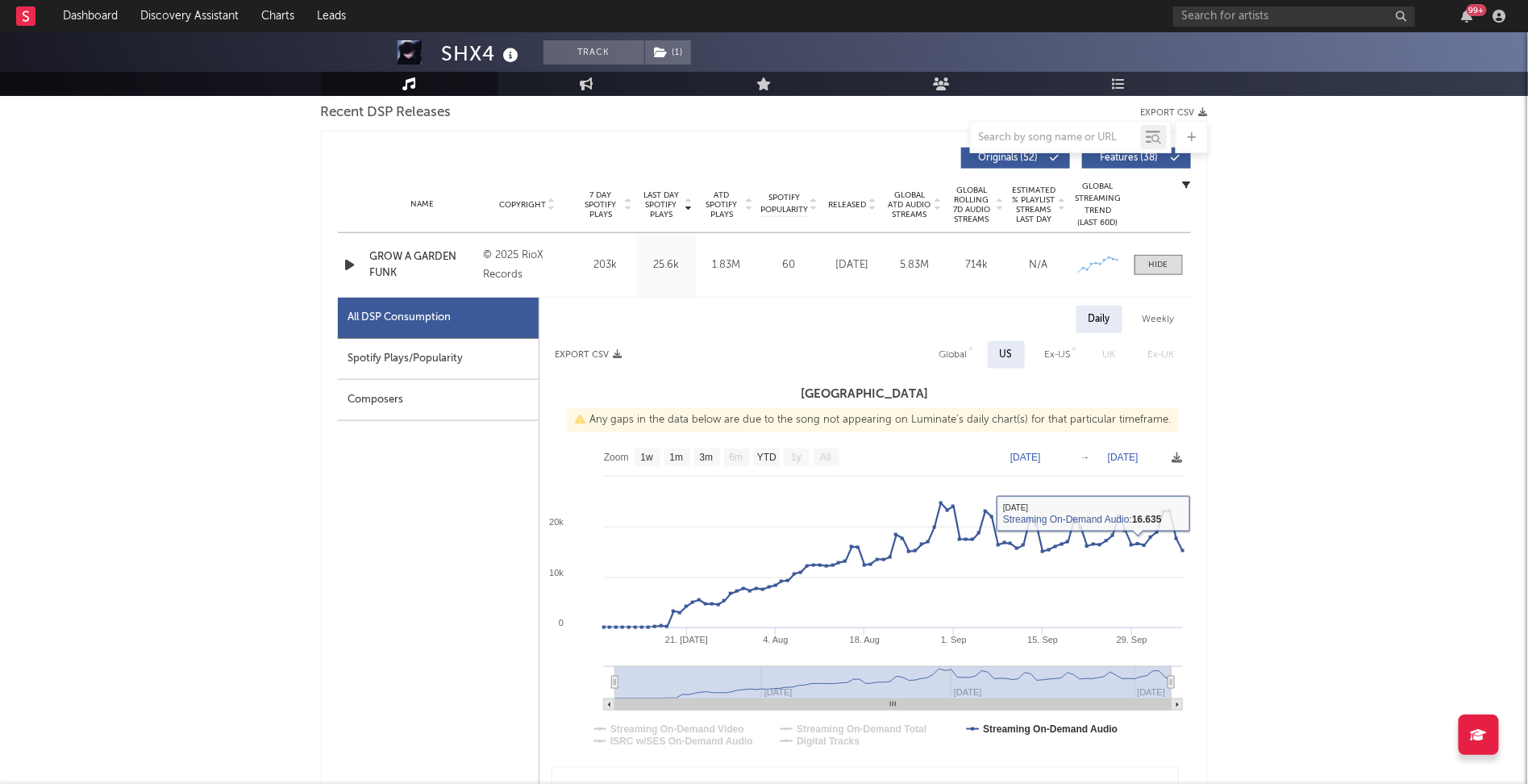
click at [1053, 354] on div "Ex-US" at bounding box center [1057, 355] width 25 height 20
select select "1w"
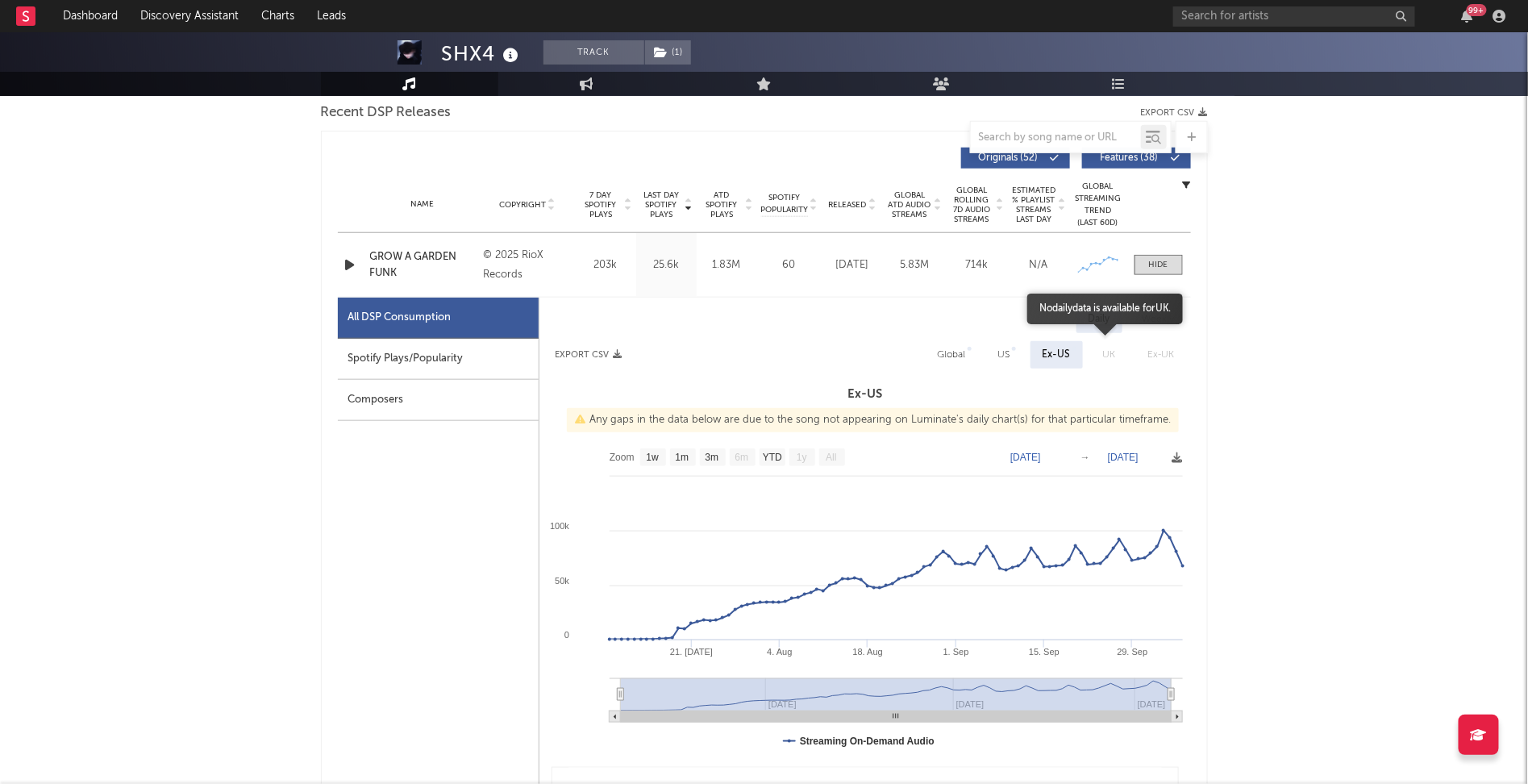
click at [1109, 354] on span "UK" at bounding box center [1110, 354] width 45 height 27
click at [1164, 354] on span "Ex-UK" at bounding box center [1162, 354] width 59 height 27
click at [409, 397] on div "Composers" at bounding box center [438, 400] width 201 height 41
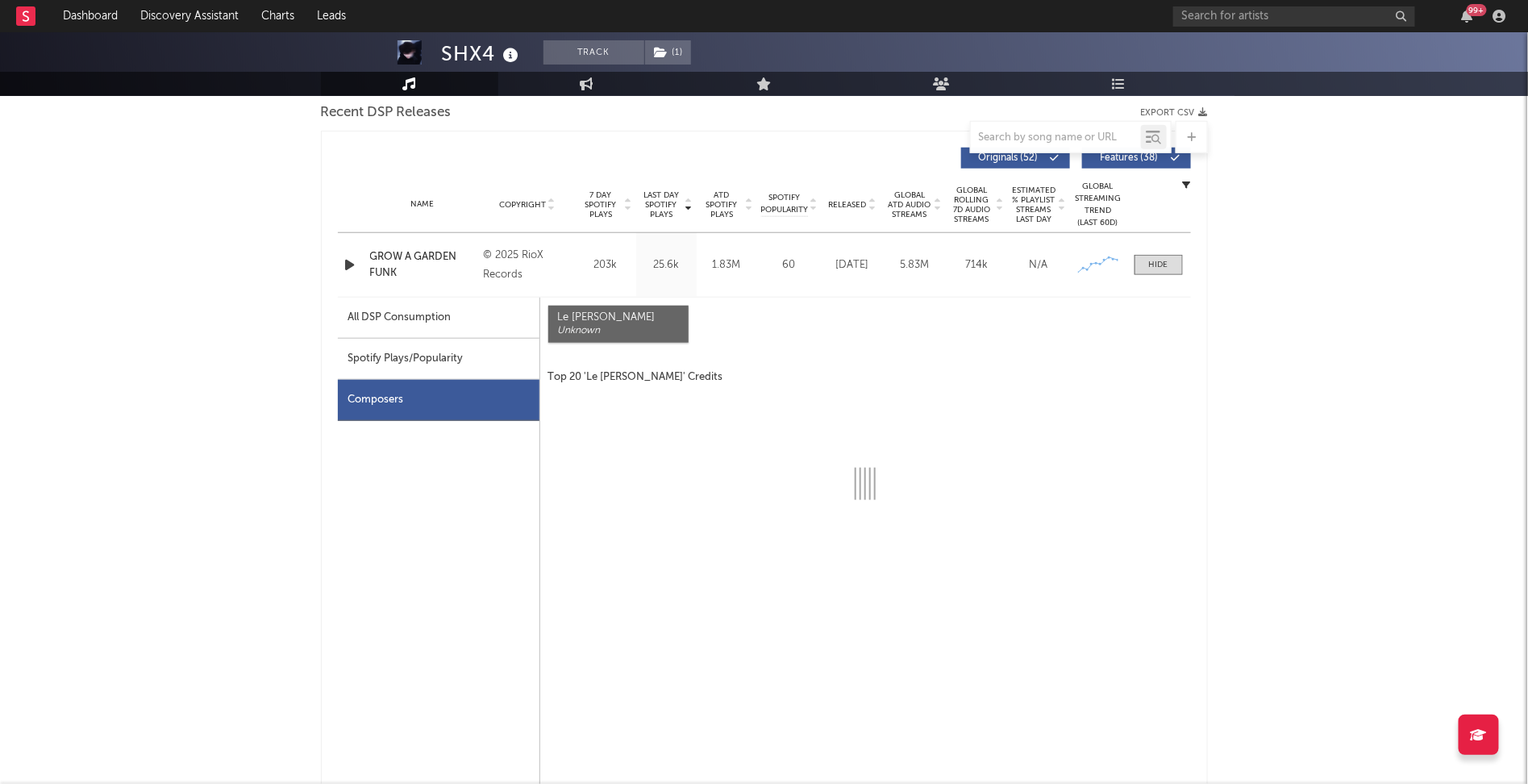
click at [414, 309] on div "All DSP Consumption" at bounding box center [400, 318] width 103 height 20
select select "1w"
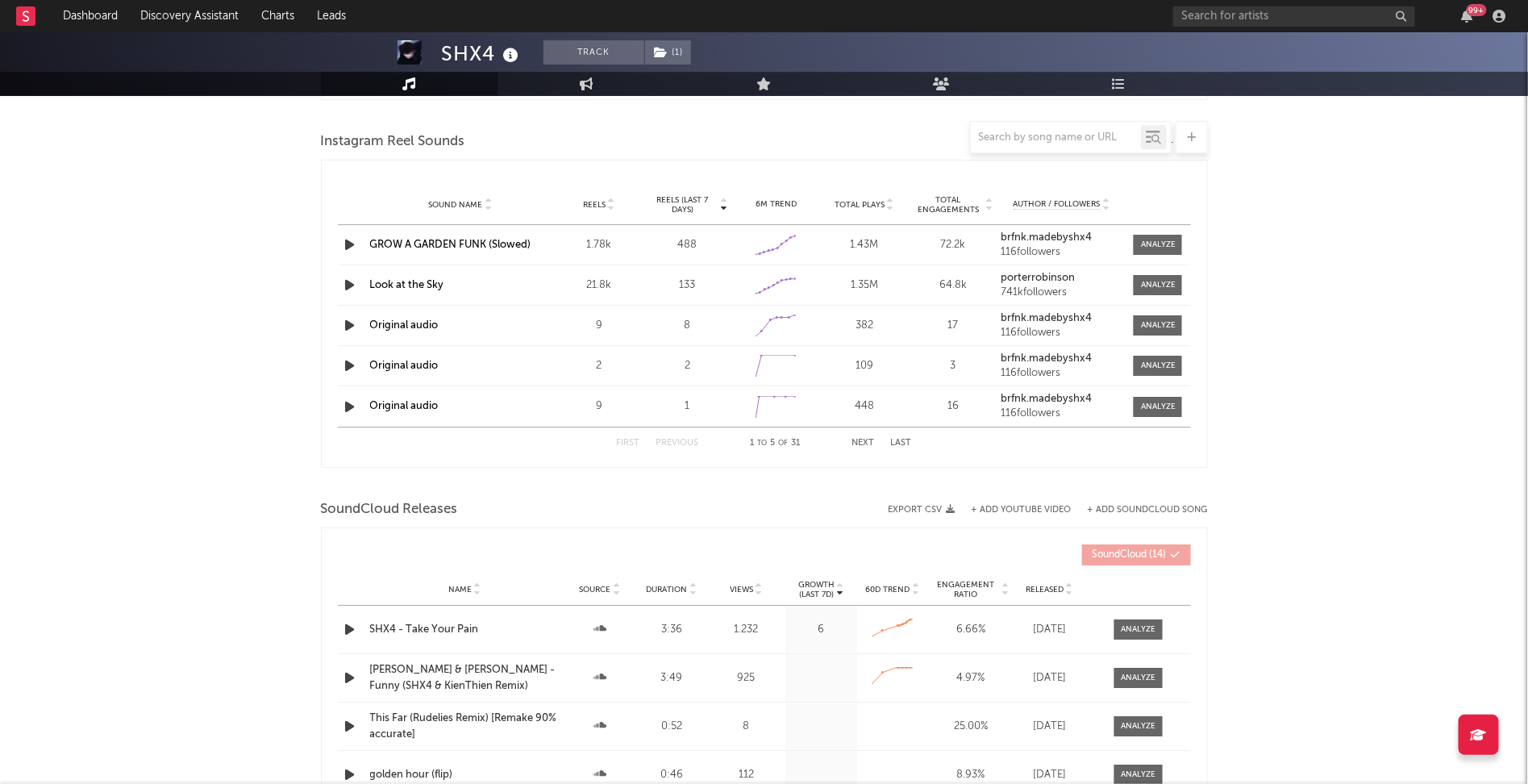
scroll to position [2222, 0]
click at [1170, 241] on div at bounding box center [1158, 247] width 34 height 12
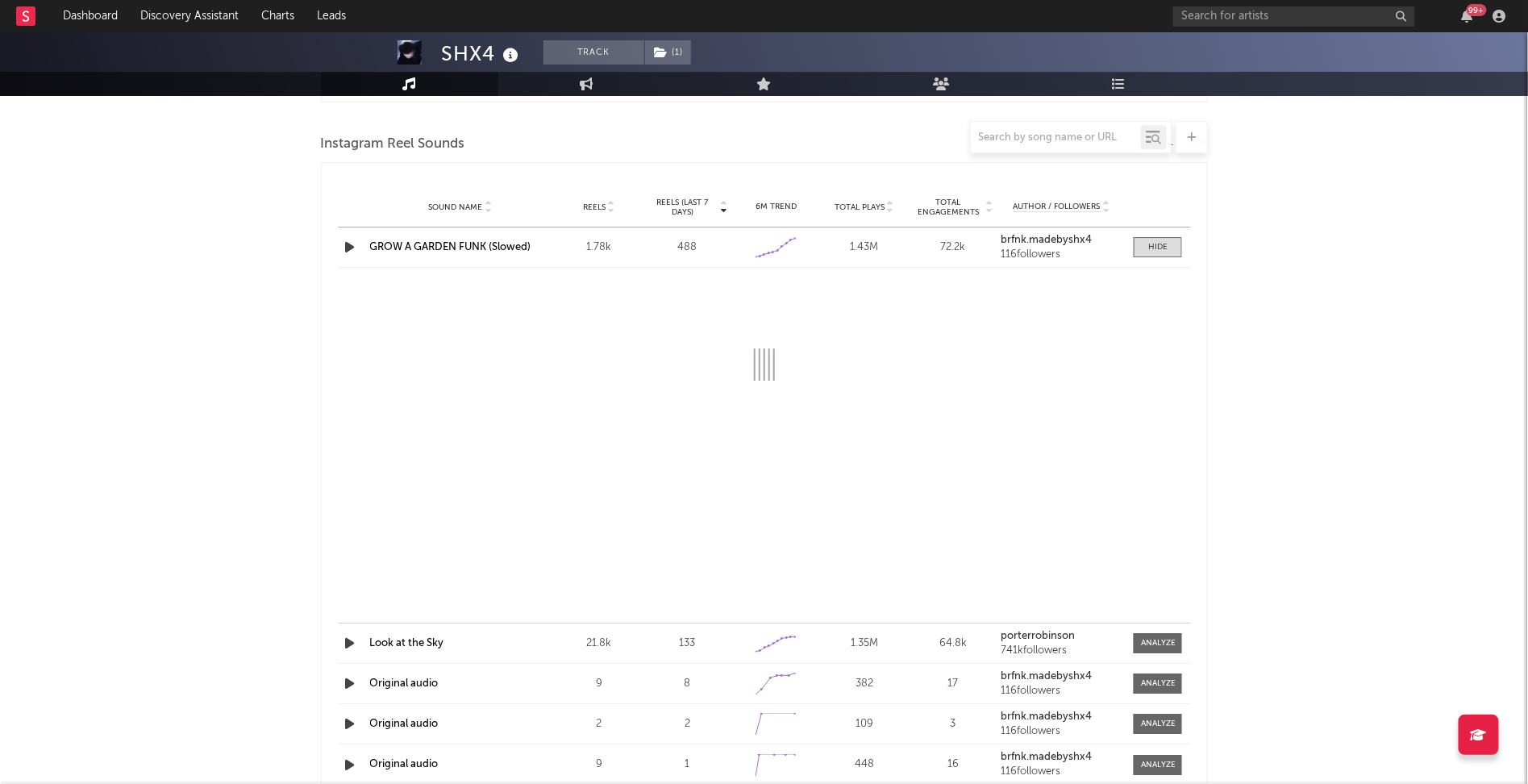
select select "1w"
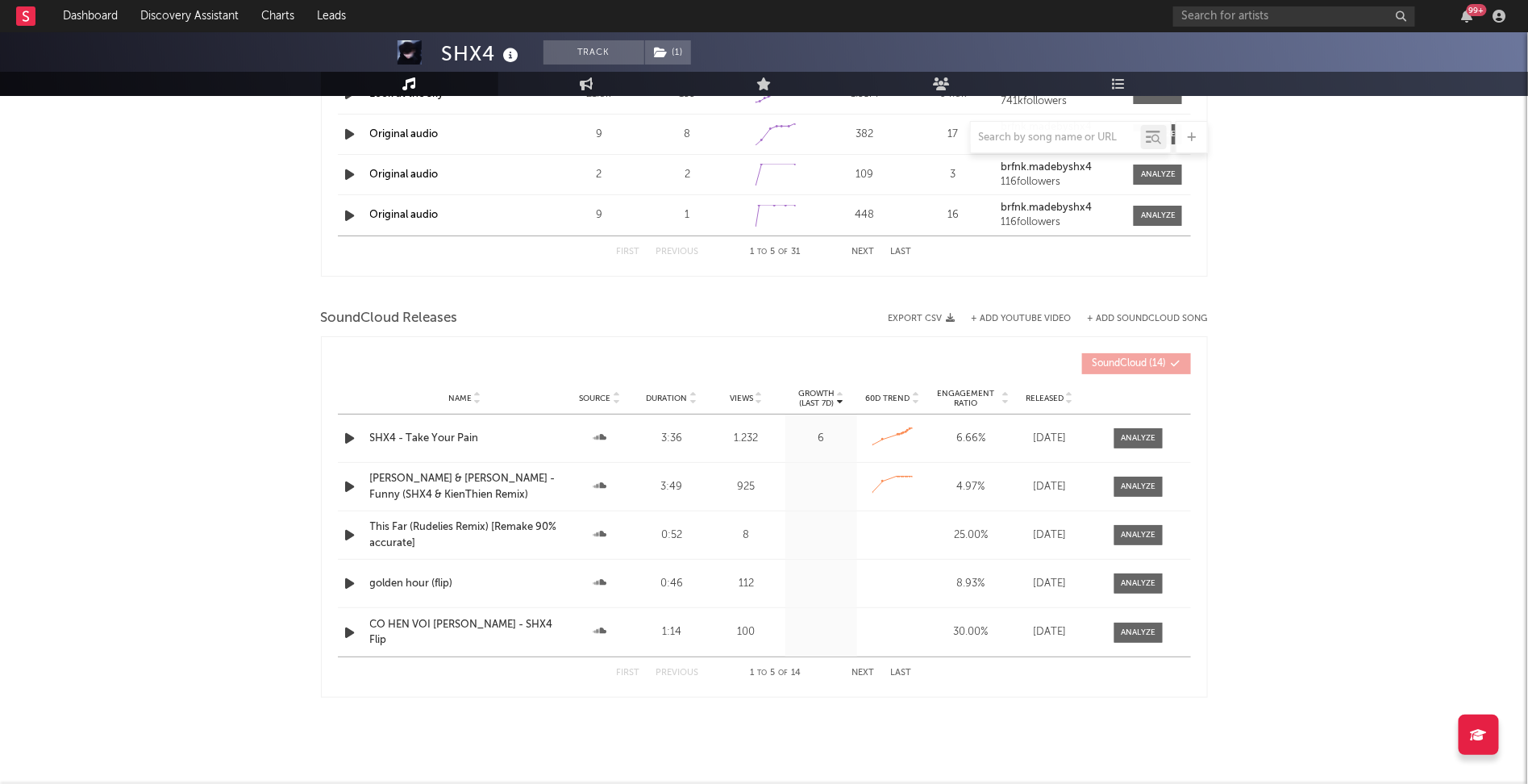
scroll to position [2692, 0]
click at [865, 668] on button "Next" at bounding box center [864, 672] width 23 height 9
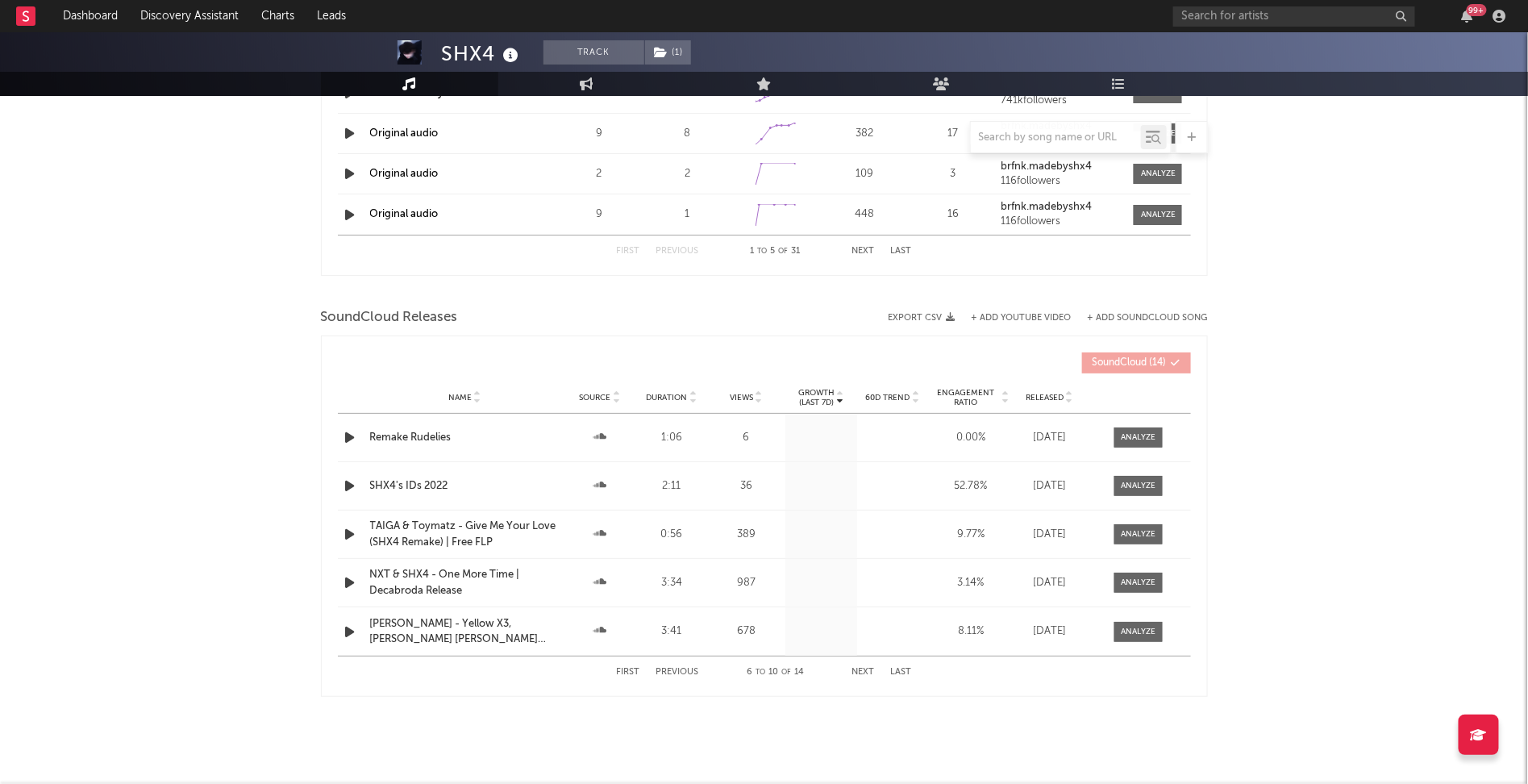
click at [865, 668] on button "Next" at bounding box center [864, 672] width 23 height 9
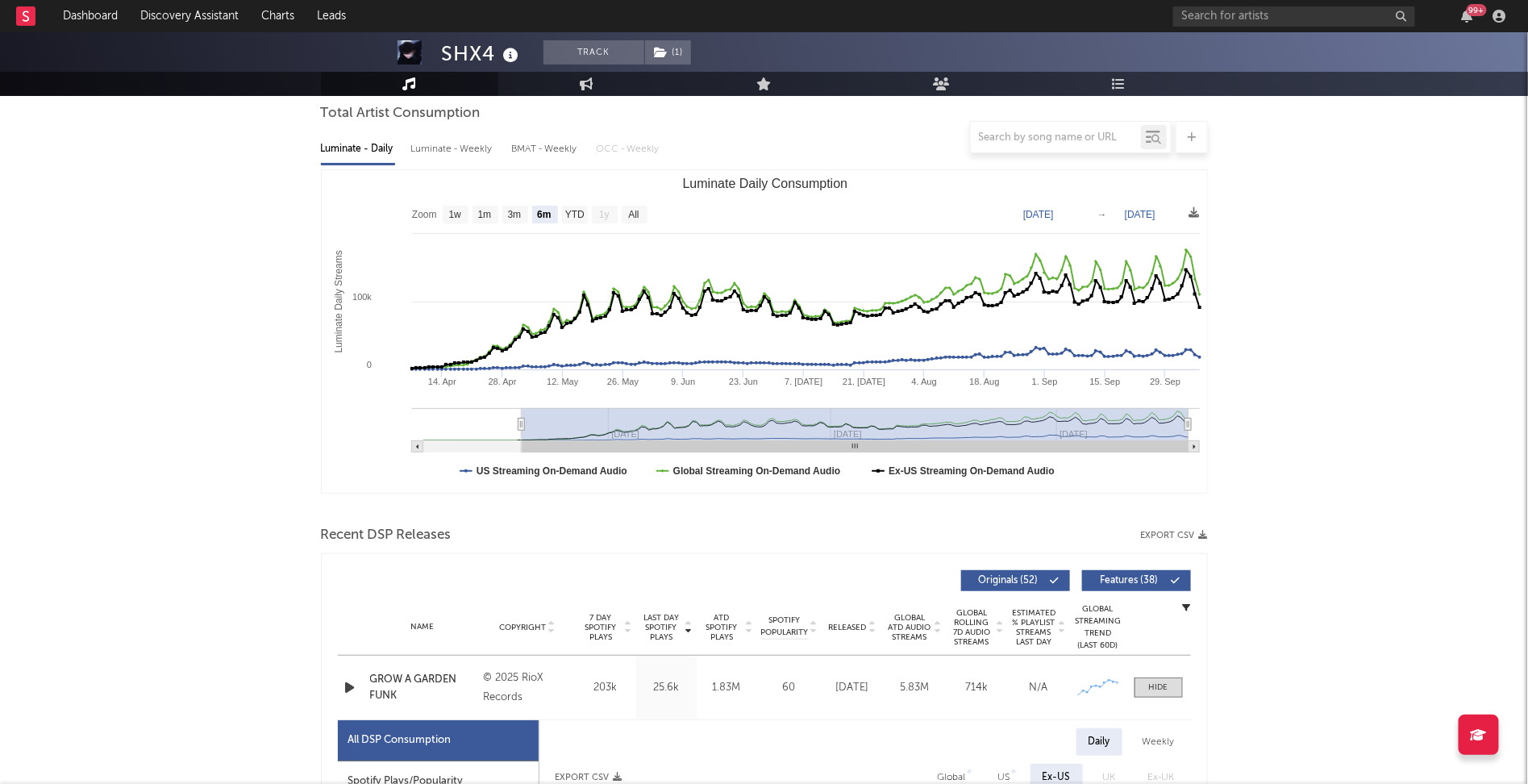
scroll to position [0, 0]
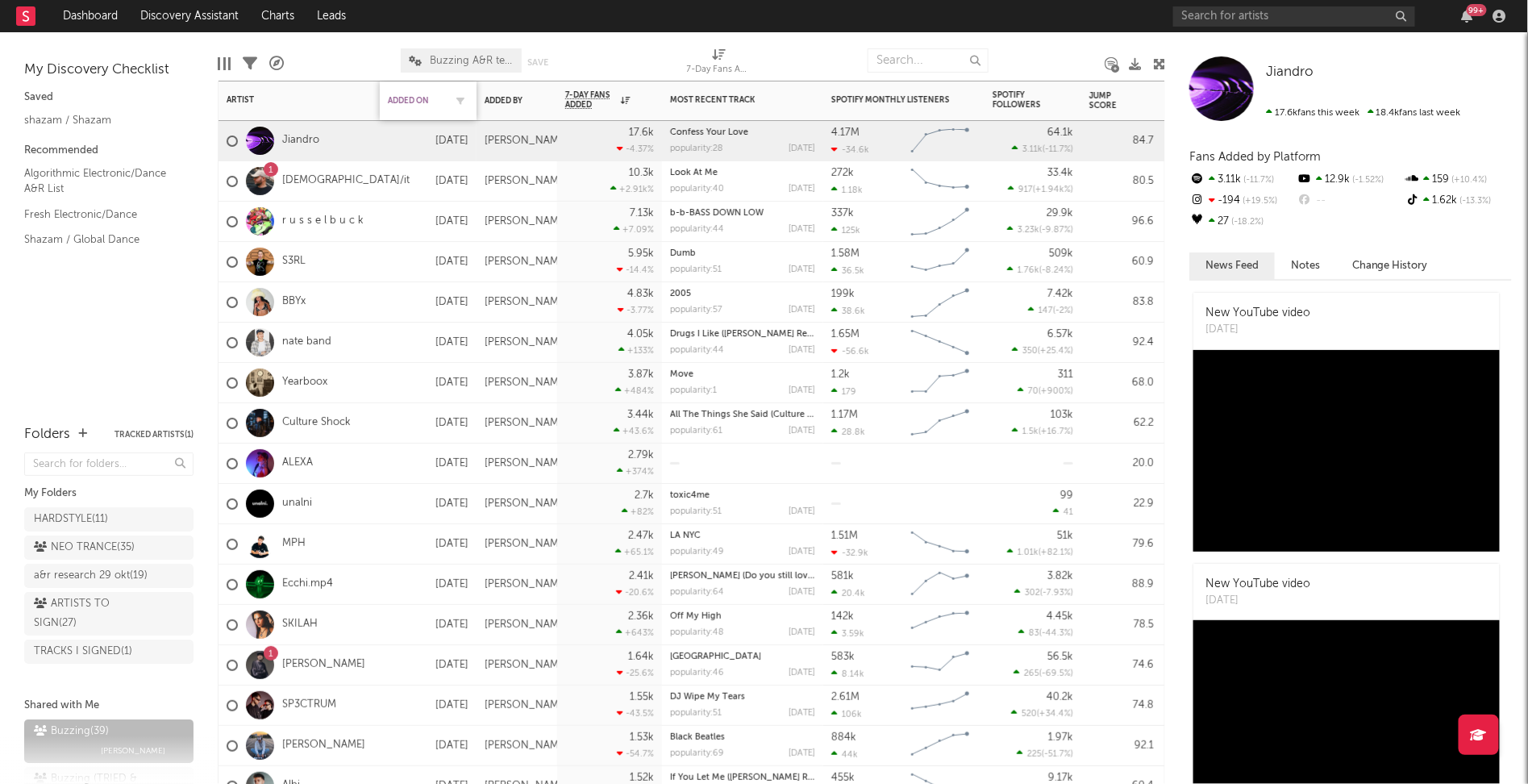
click at [417, 100] on div "Added On" at bounding box center [416, 101] width 57 height 10
